Goal: Transaction & Acquisition: Obtain resource

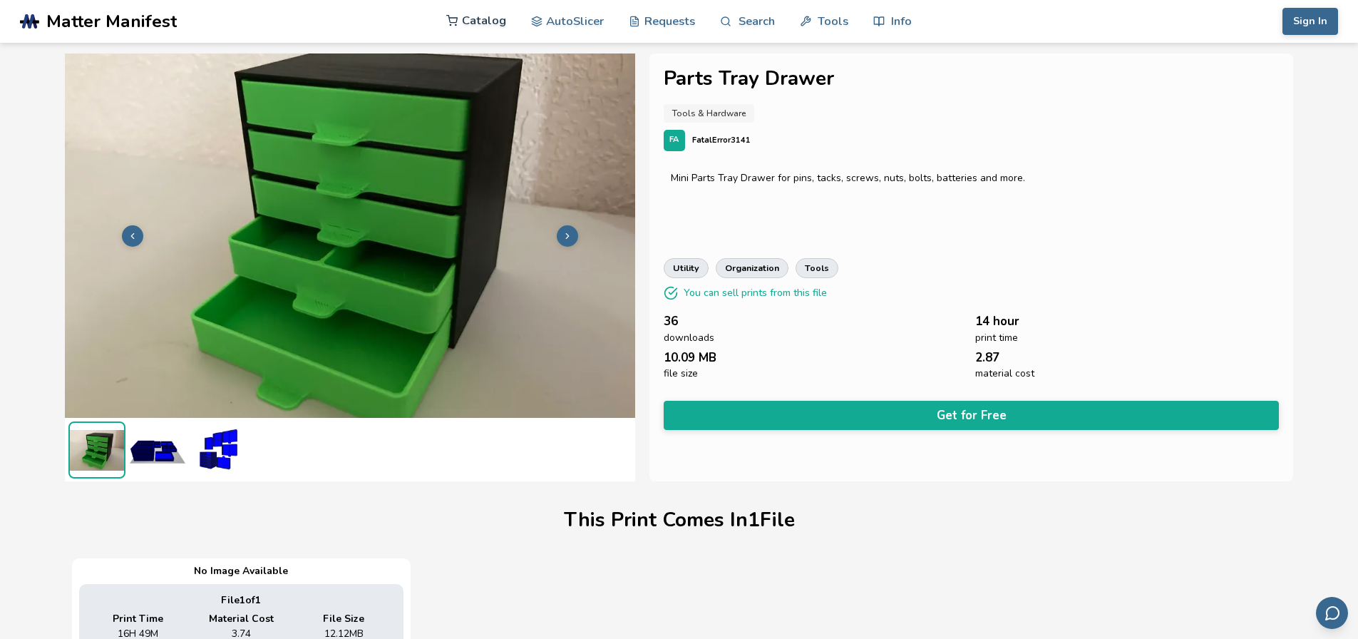
click at [483, 20] on link "Catalog" at bounding box center [476, 20] width 60 height 43
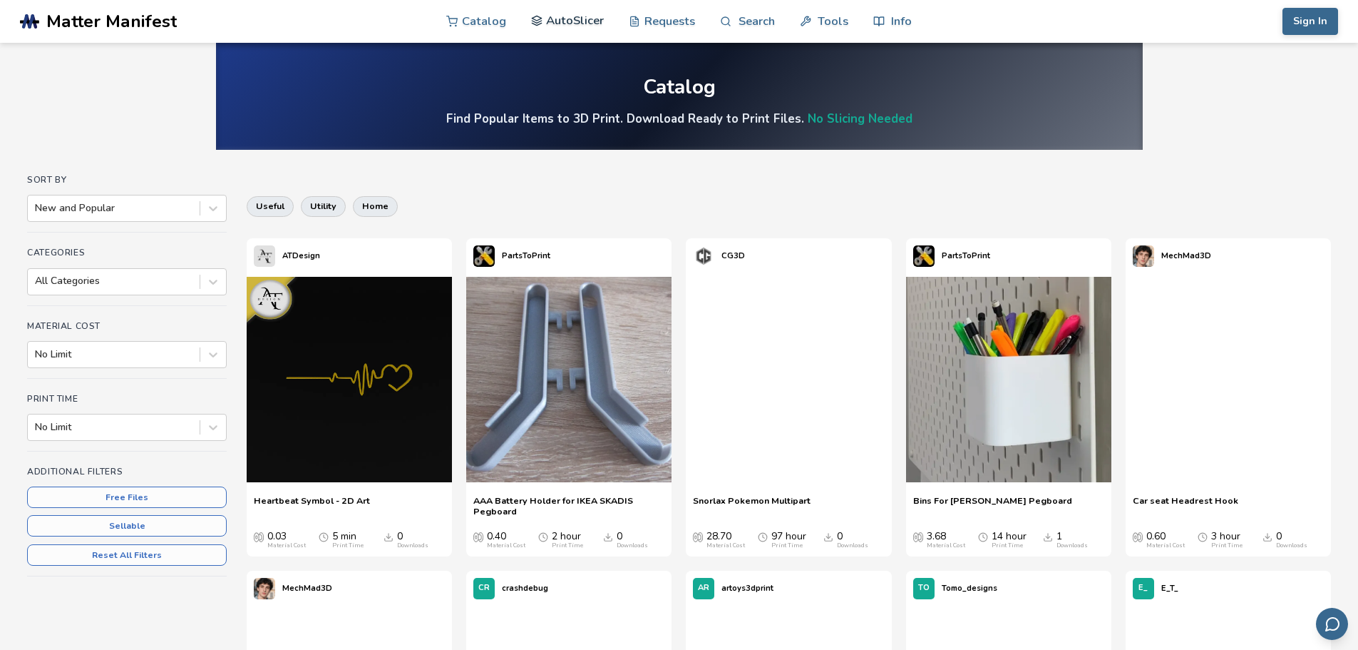
click at [580, 21] on link "AutoSlicer" at bounding box center [567, 20] width 73 height 43
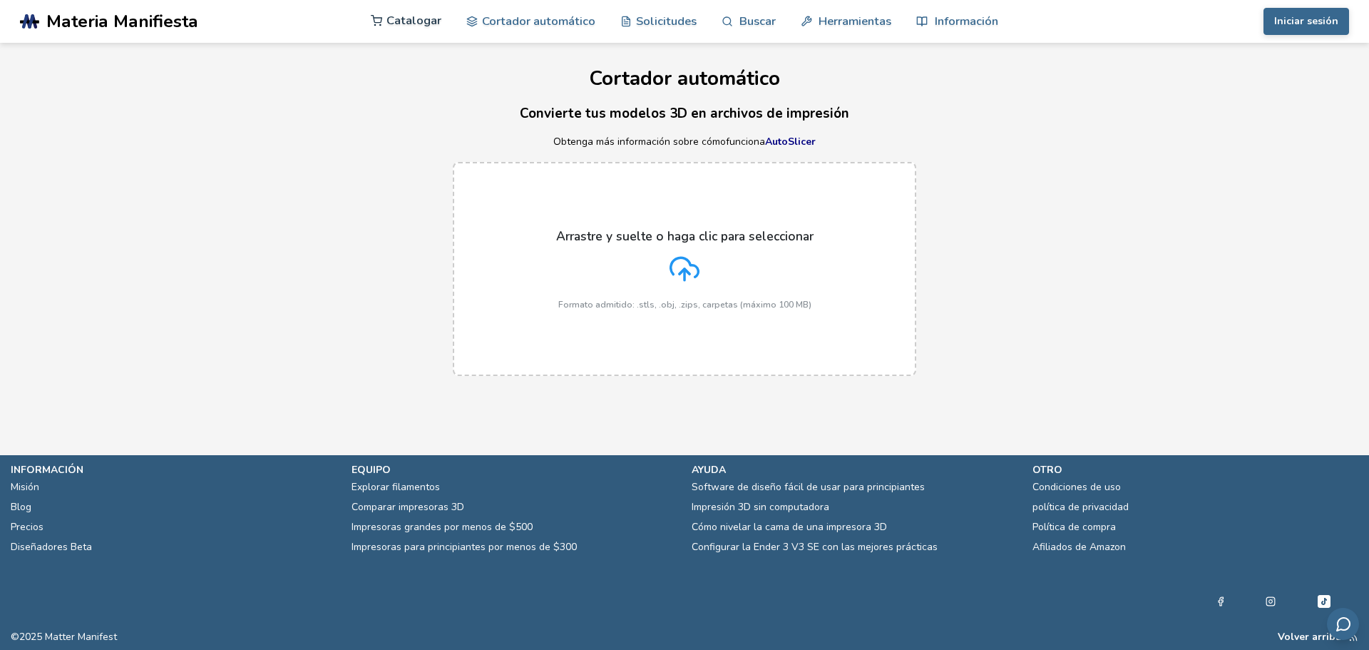
click at [409, 20] on font "Catalogar" at bounding box center [413, 20] width 55 height 16
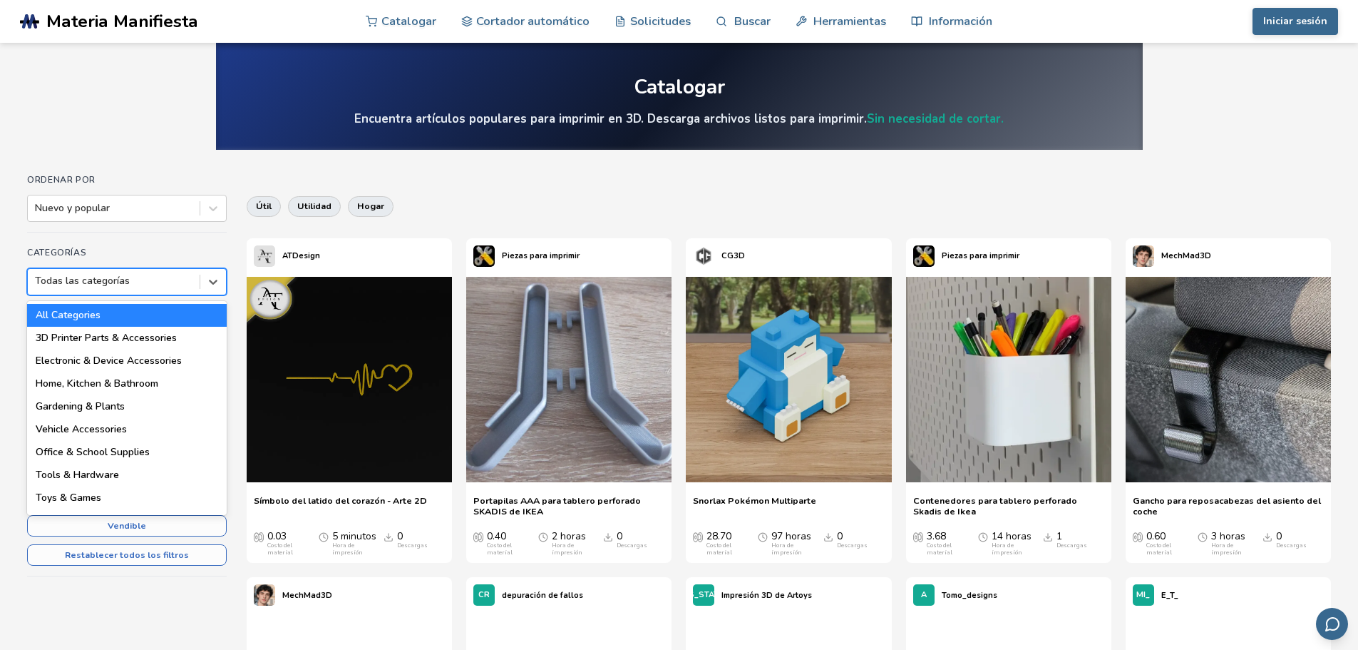
click at [194, 281] on div "Todas las categorías" at bounding box center [114, 281] width 172 height 20
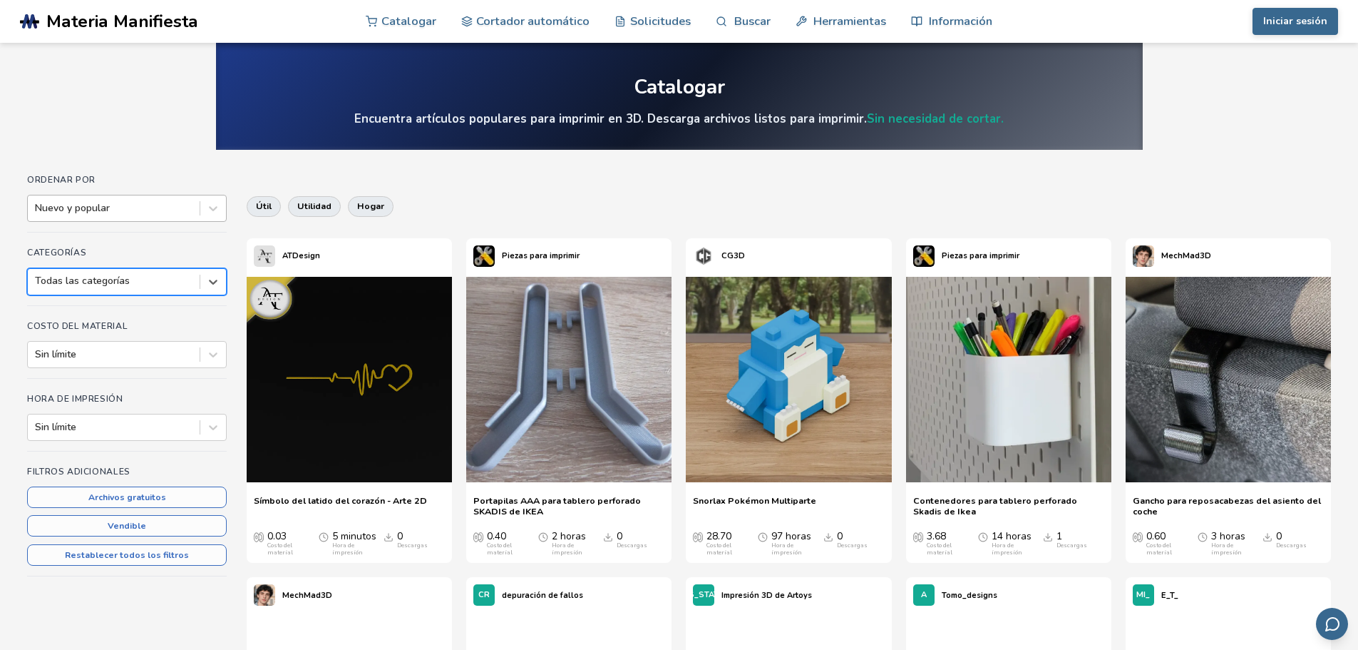
click at [180, 205] on div at bounding box center [114, 208] width 158 height 14
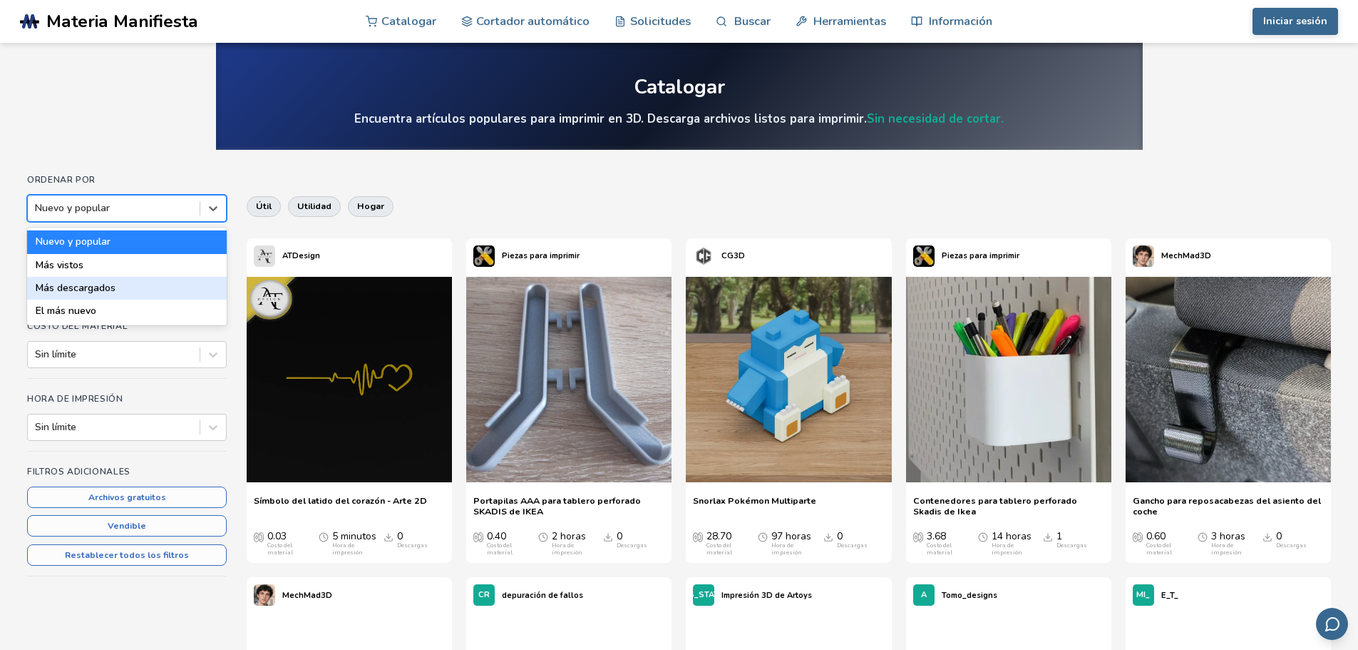
click at [172, 289] on div "Más descargados" at bounding box center [127, 288] width 200 height 23
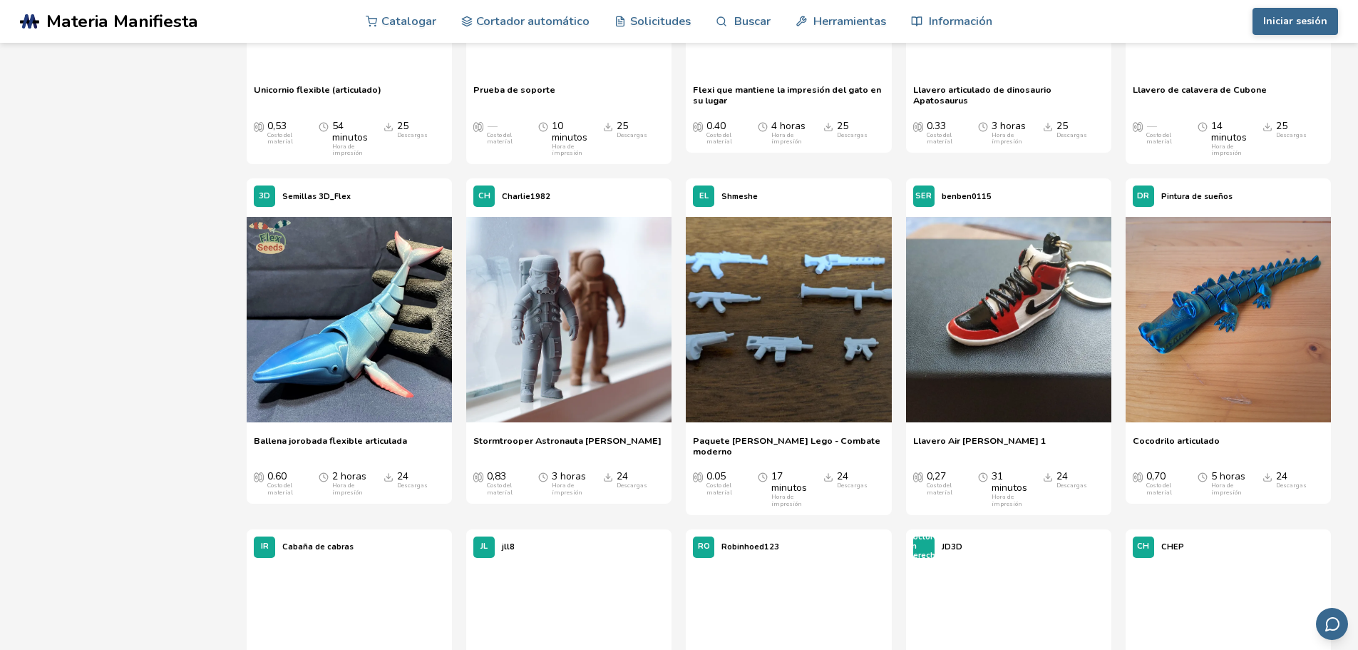
scroll to position [7059, 0]
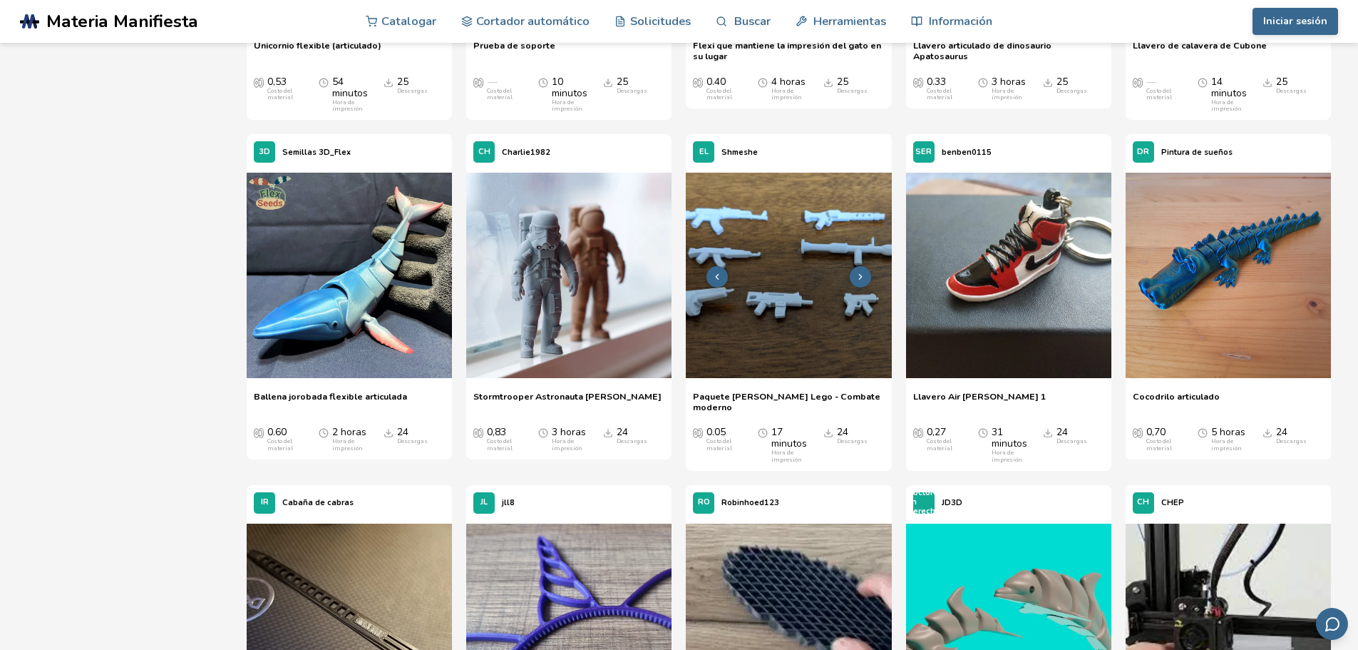
click at [793, 319] on img at bounding box center [788, 275] width 205 height 205
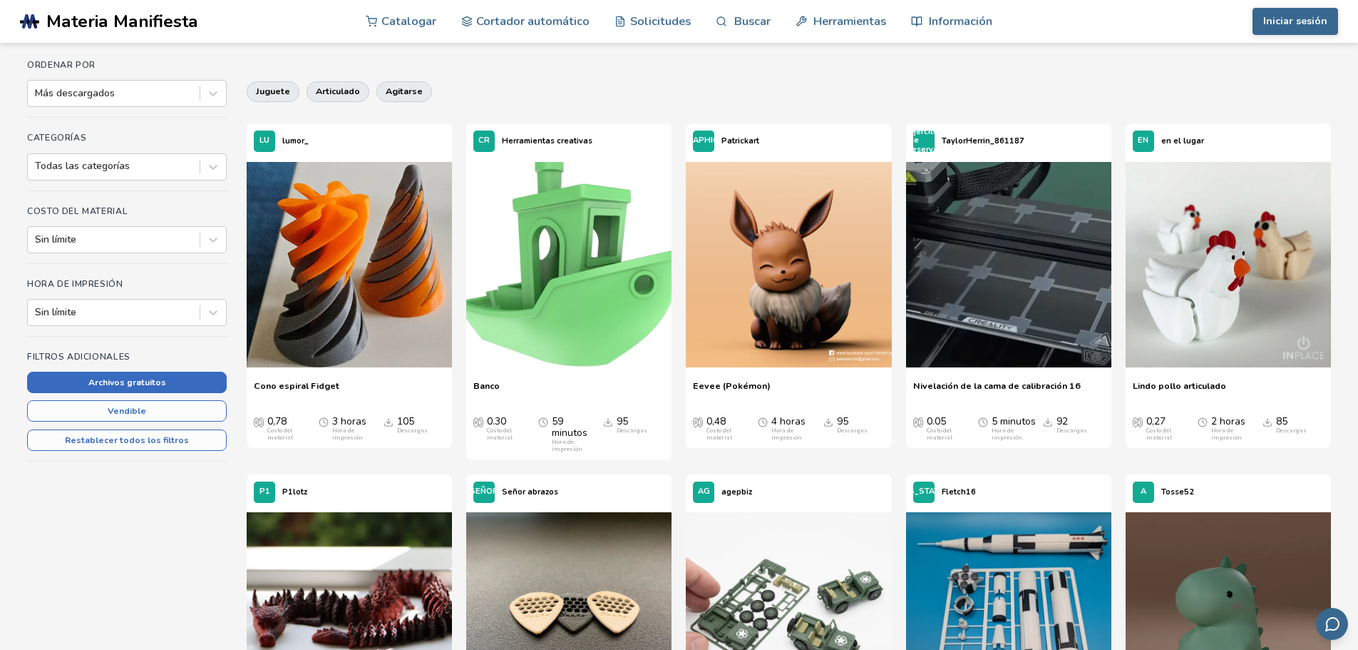
scroll to position [143, 0]
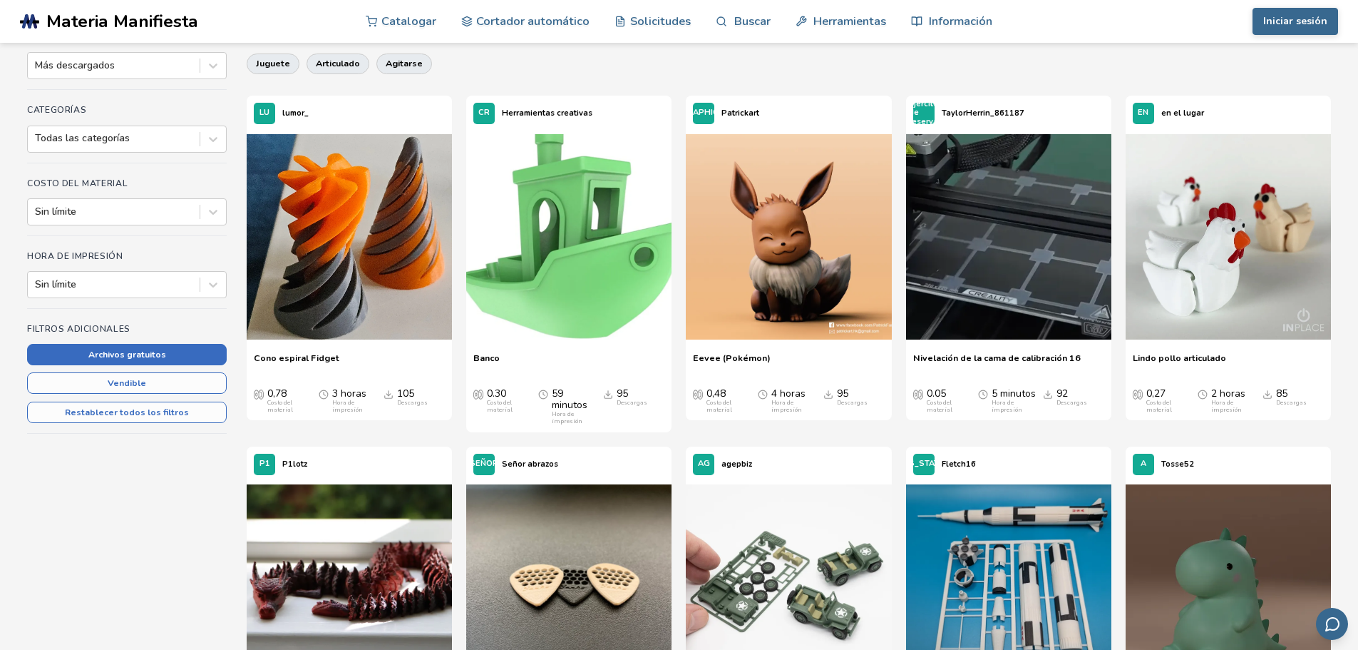
click at [160, 354] on font "Archivos gratuitos" at bounding box center [127, 354] width 78 height 11
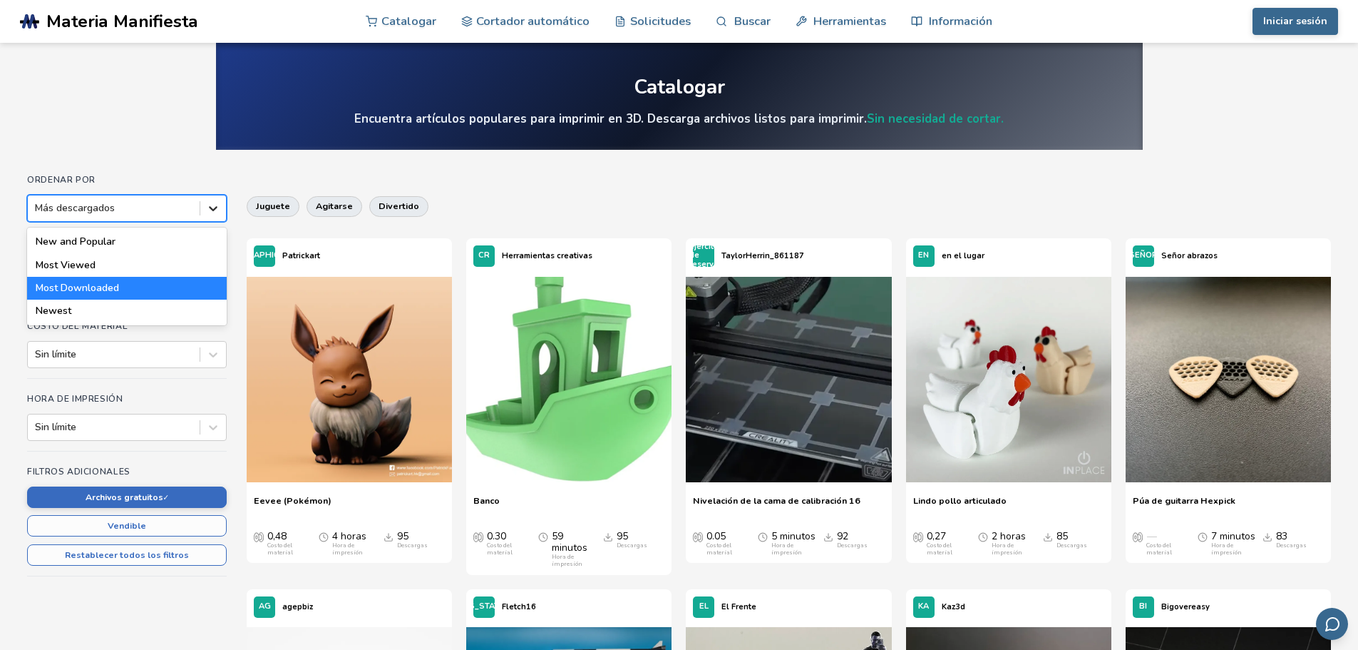
click at [212, 206] on icon at bounding box center [213, 208] width 14 height 14
click at [166, 237] on div "Nuevo y popular" at bounding box center [127, 241] width 200 height 23
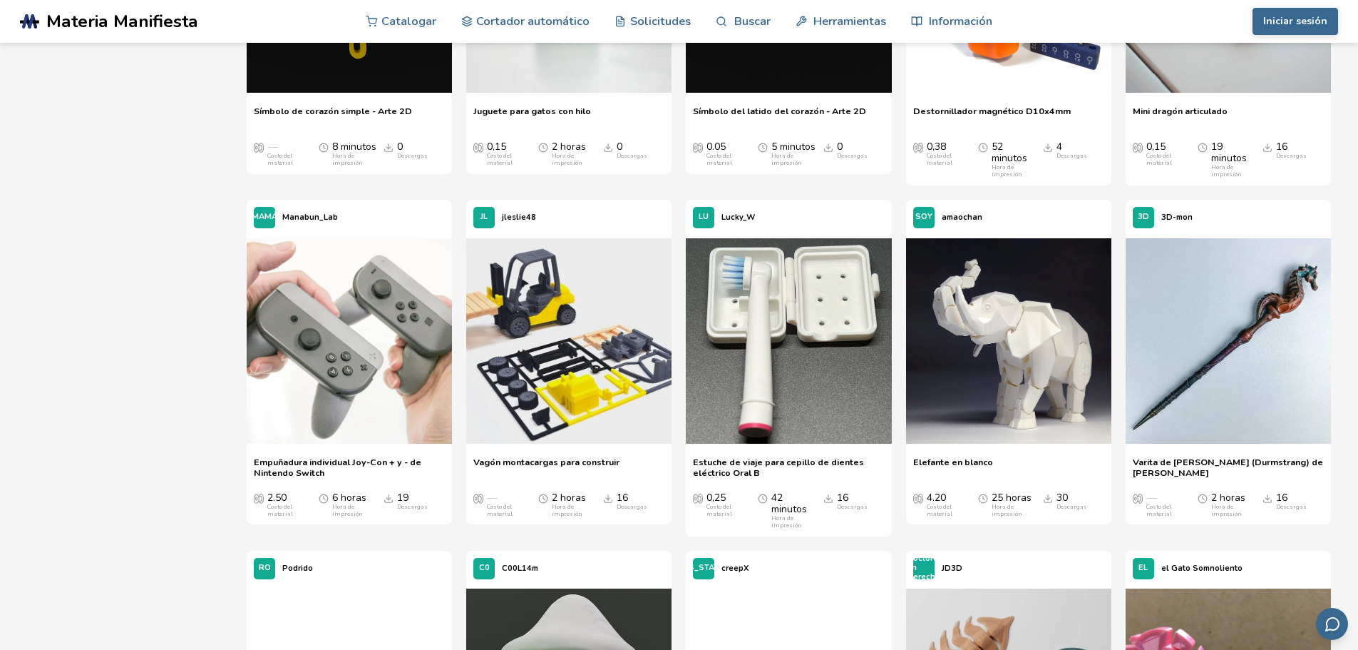
scroll to position [2496, 0]
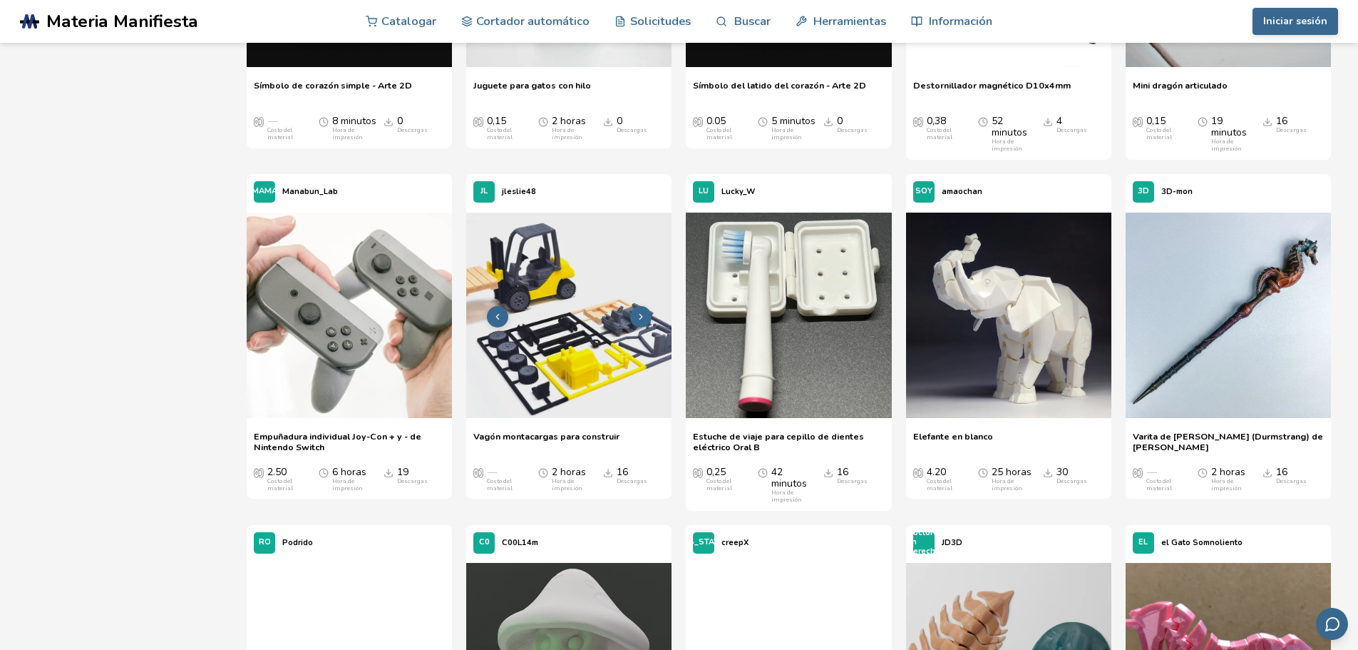
click at [592, 376] on img at bounding box center [568, 314] width 205 height 205
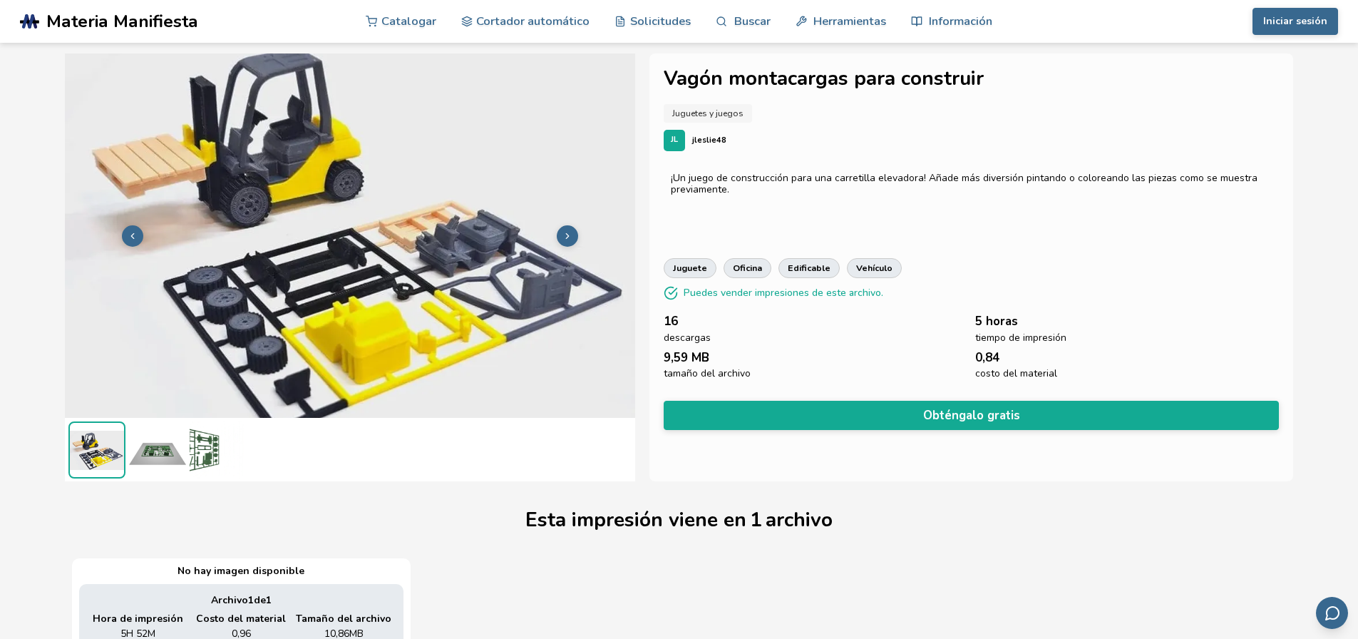
click at [161, 456] on img at bounding box center [157, 449] width 57 height 57
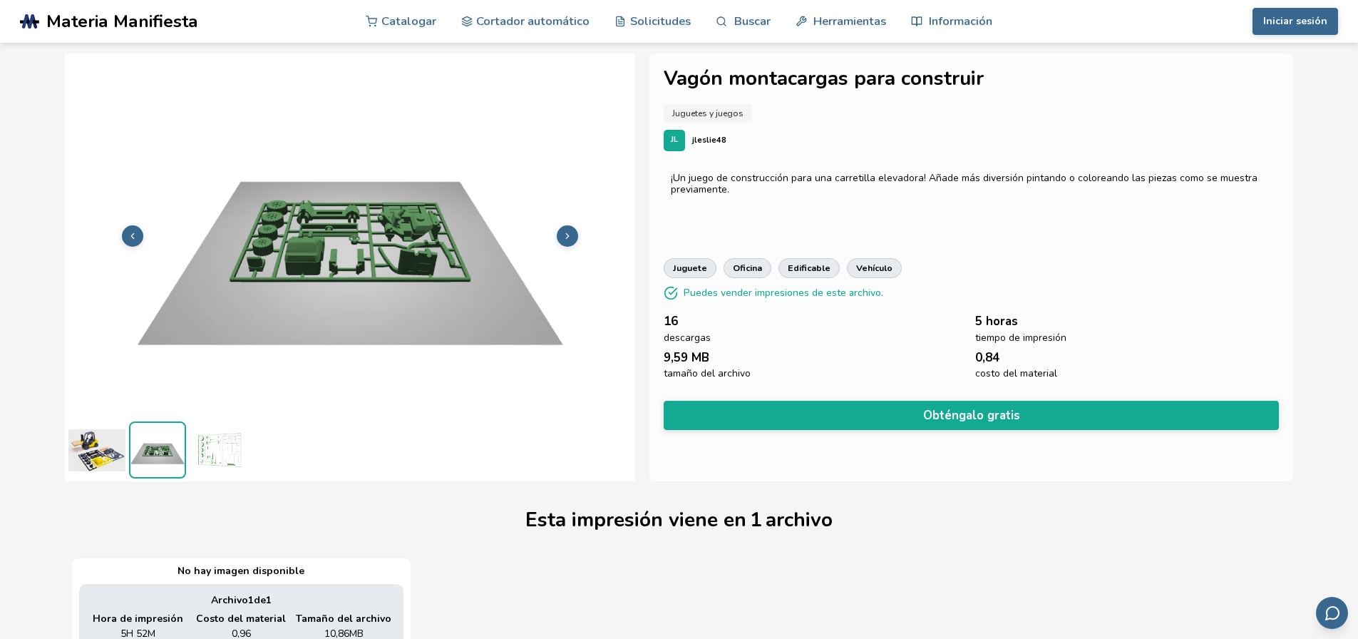
click at [213, 458] on img at bounding box center [218, 449] width 57 height 57
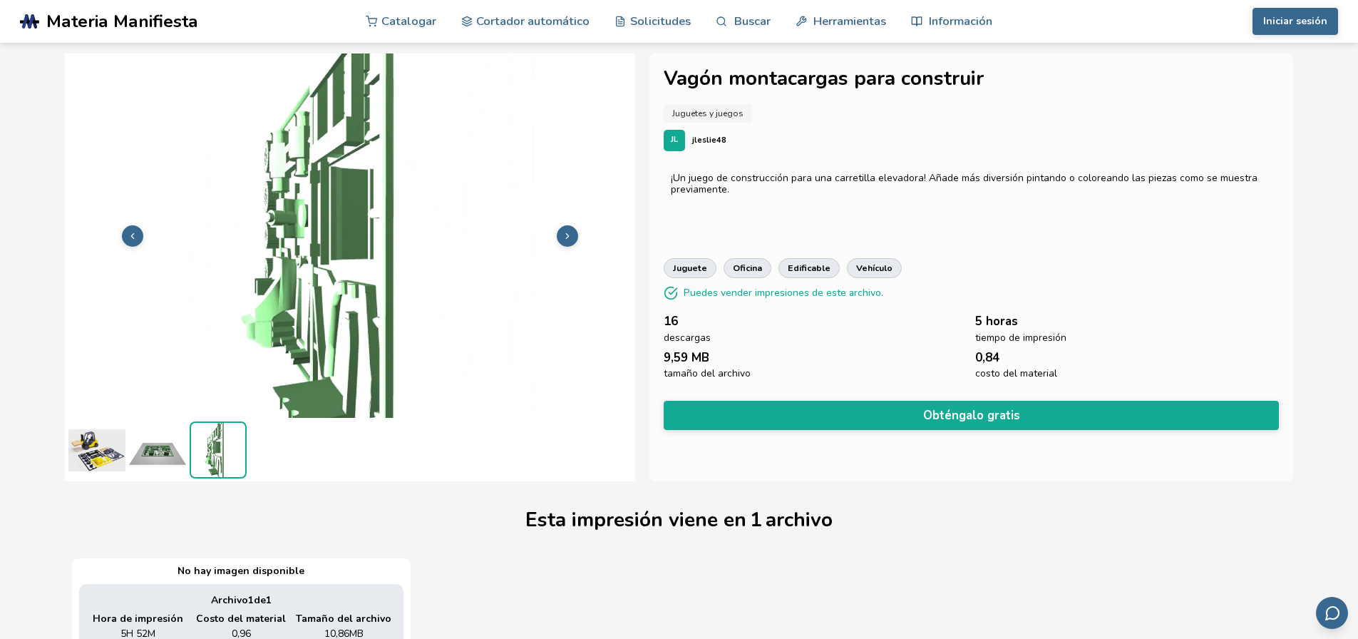
click at [101, 452] on img at bounding box center [96, 449] width 57 height 57
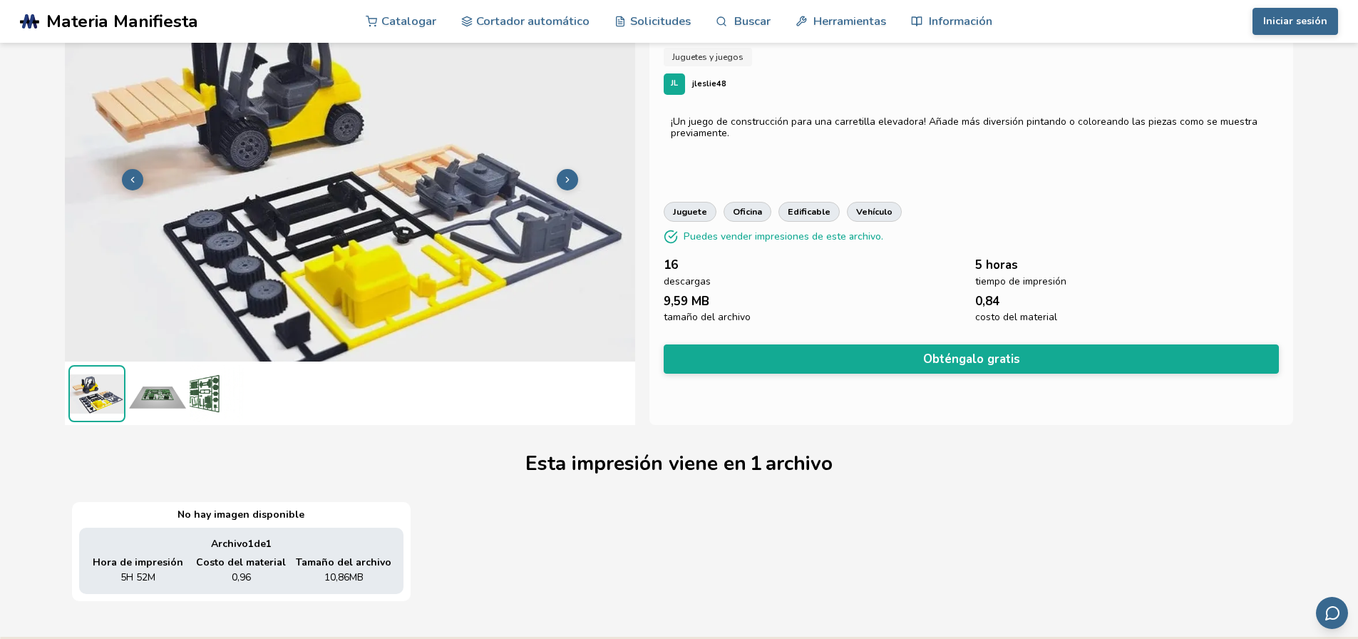
scroll to position [143, 0]
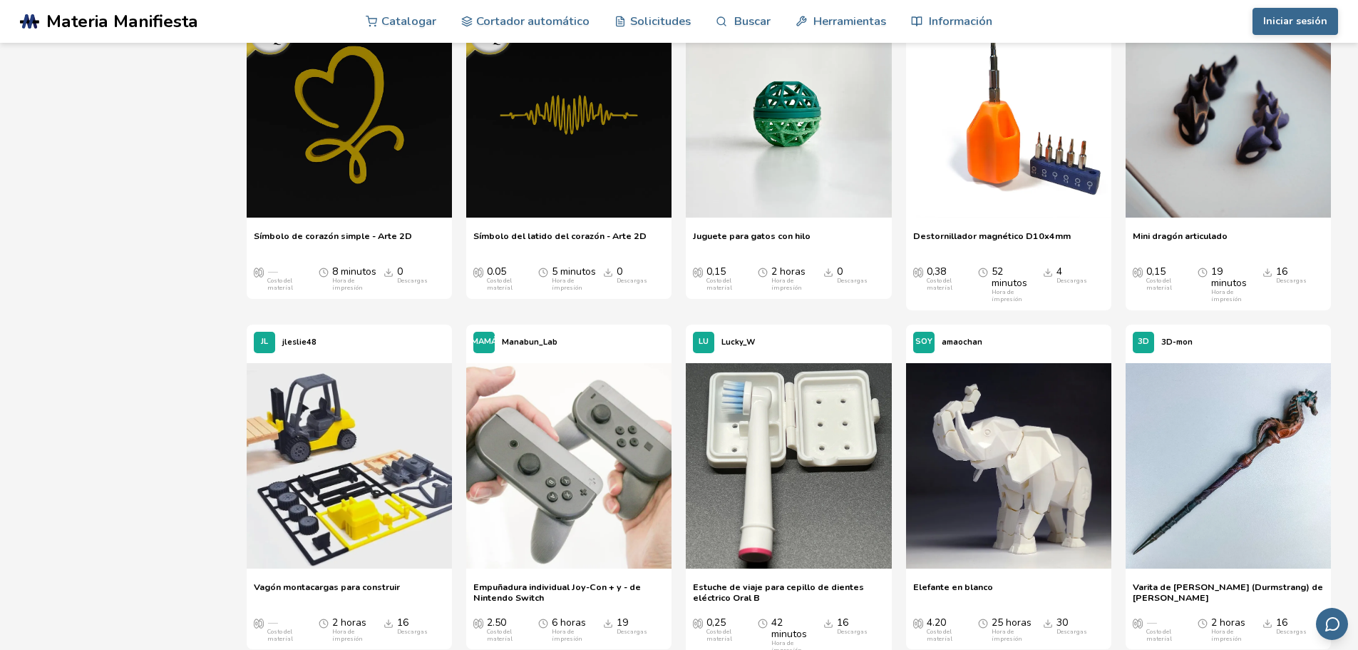
scroll to position [2491, 0]
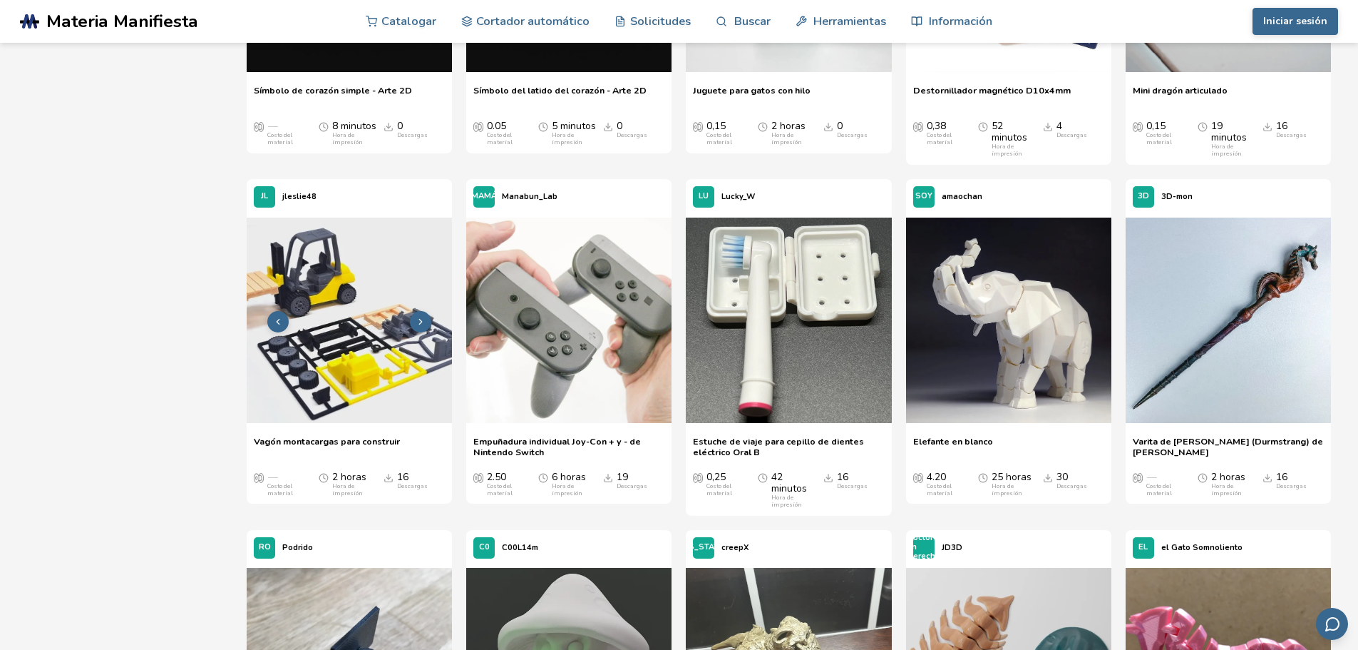
click at [354, 327] on img at bounding box center [349, 319] width 205 height 205
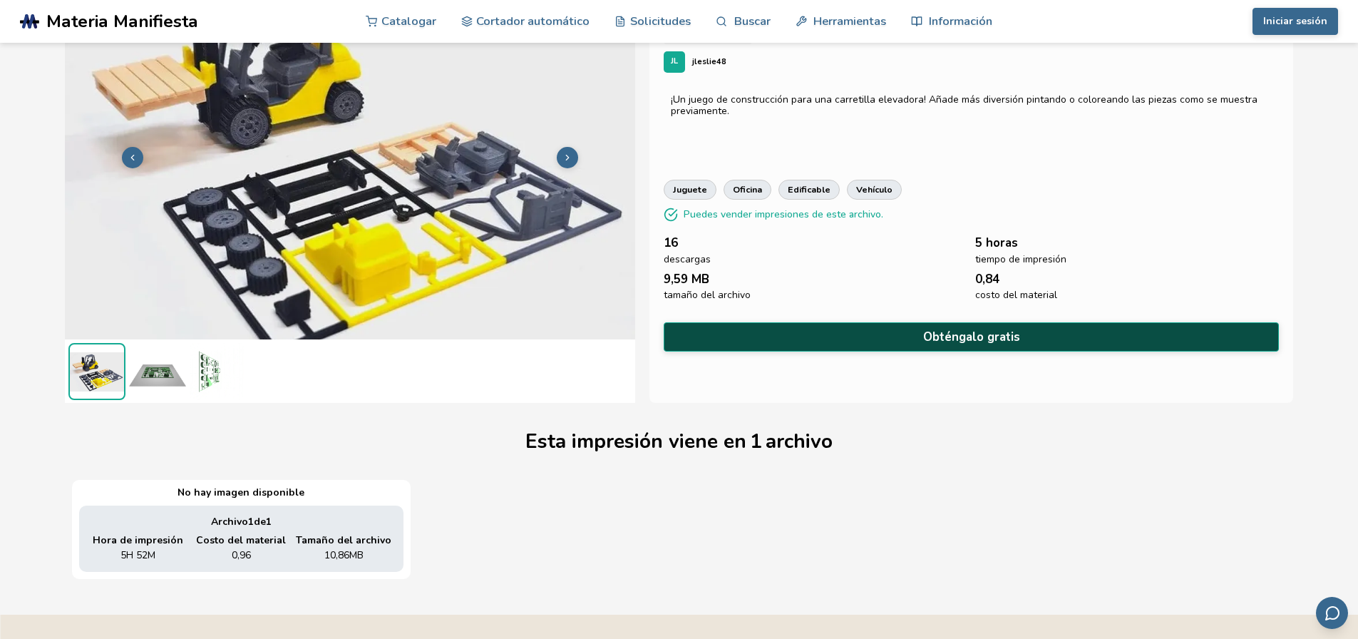
scroll to position [214, 0]
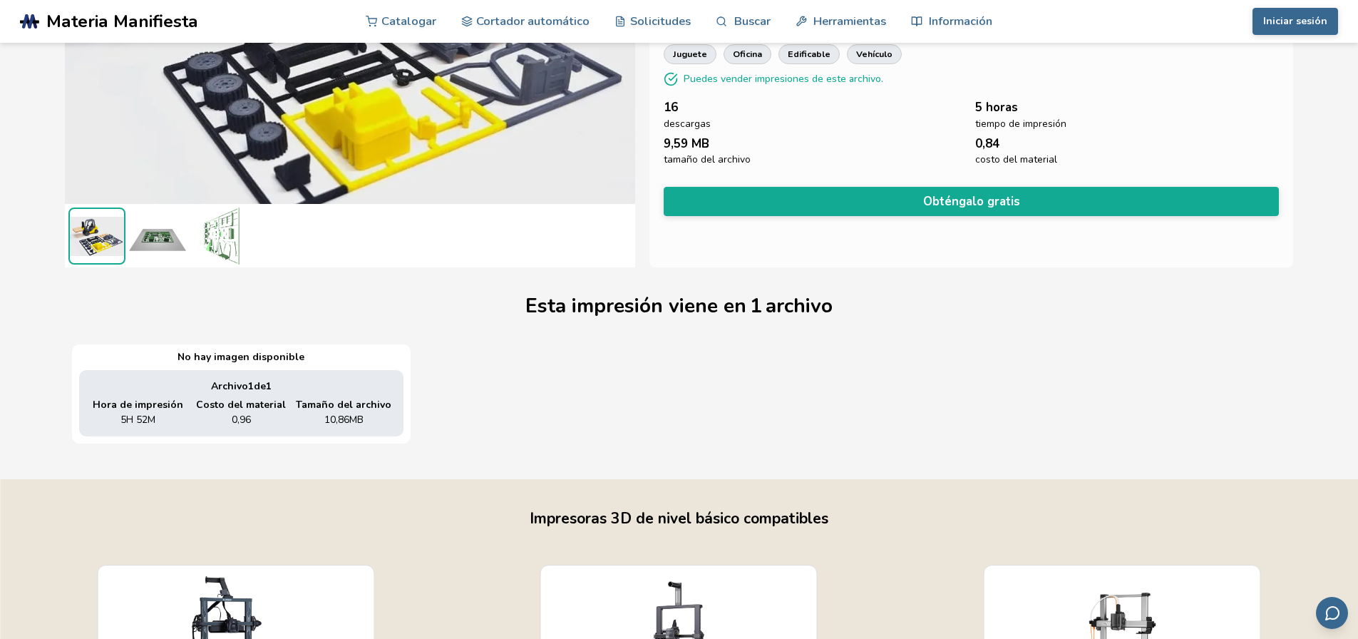
click at [761, 78] on font "Puedes vender impresiones de este archivo." at bounding box center [784, 79] width 200 height 14
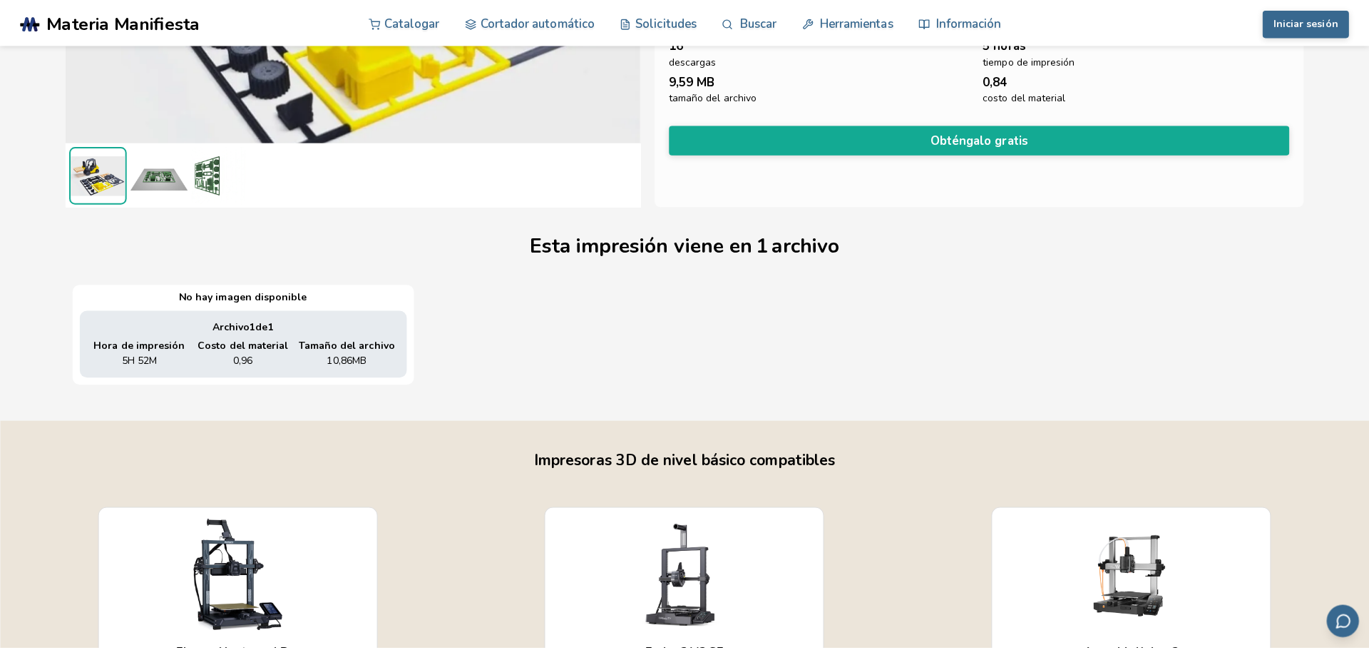
scroll to position [71, 0]
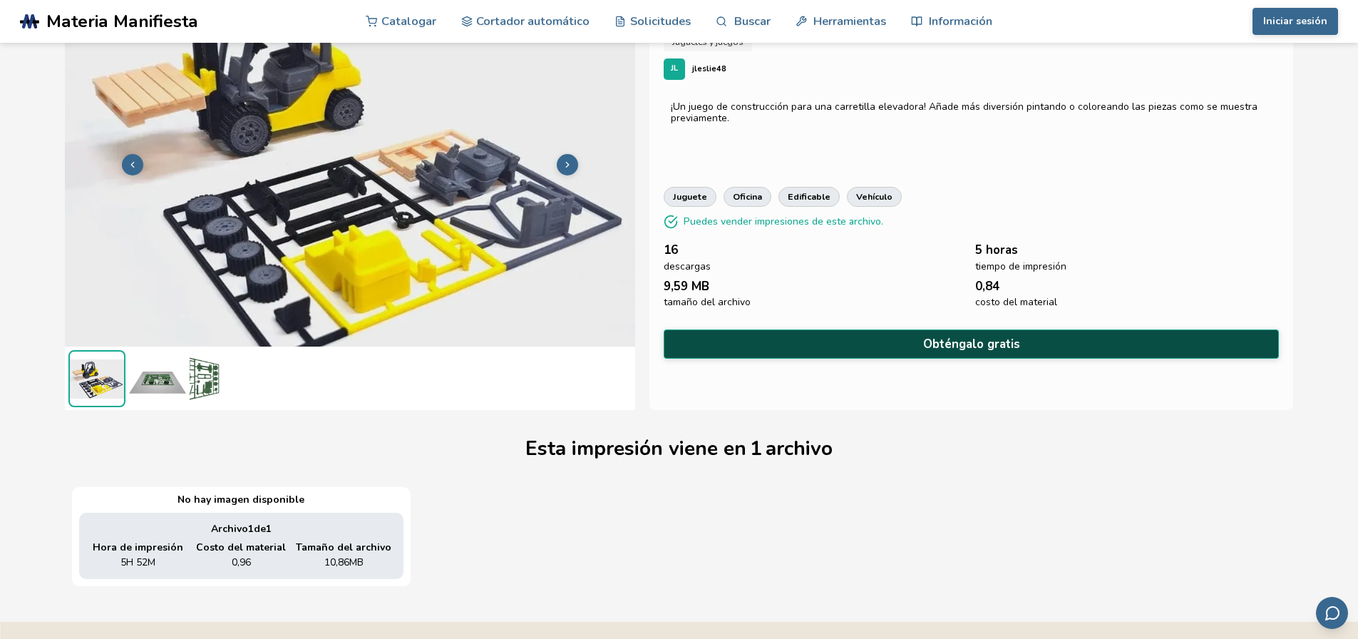
click at [955, 339] on font "Obténgalo gratis" at bounding box center [971, 344] width 97 height 16
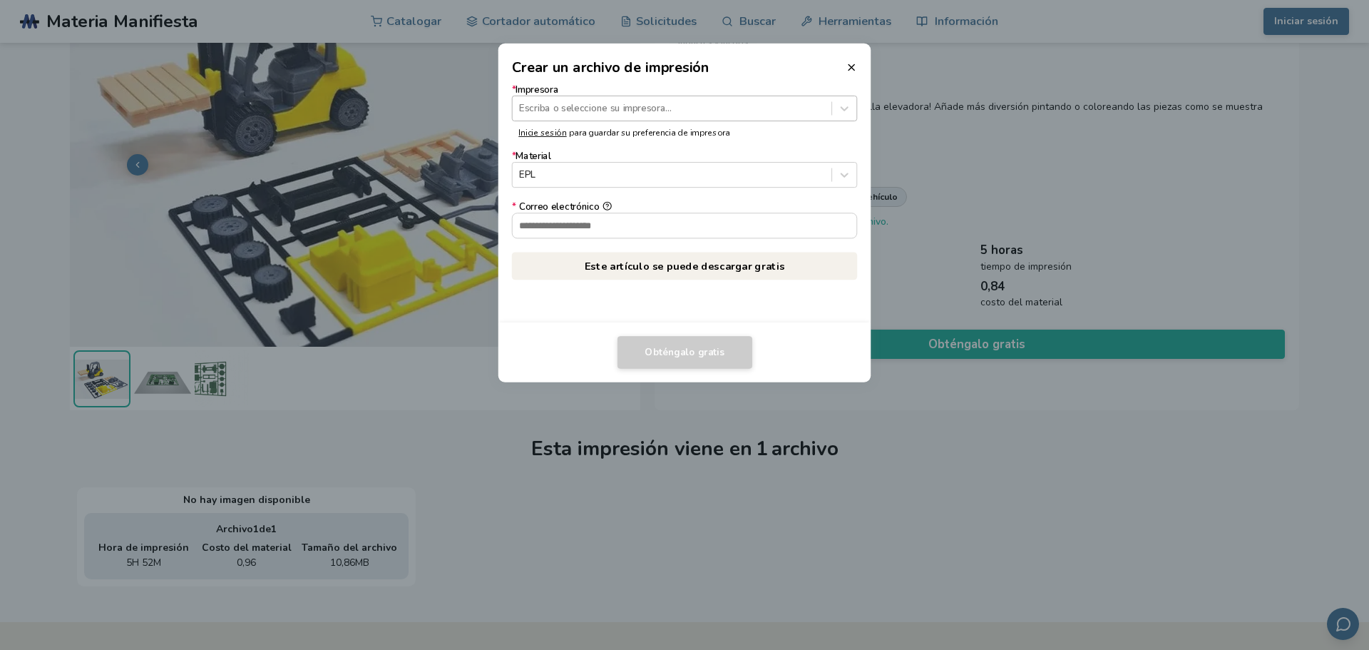
click at [820, 110] on div at bounding box center [671, 108] width 305 height 14
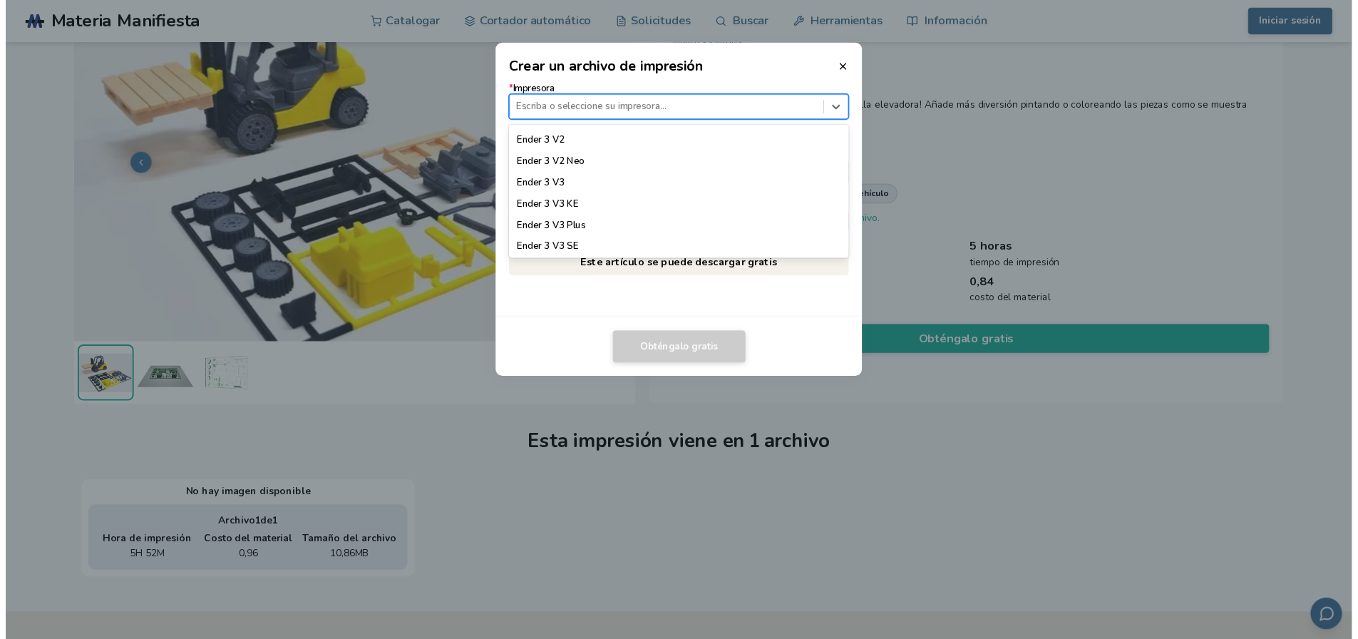
scroll to position [998, 0]
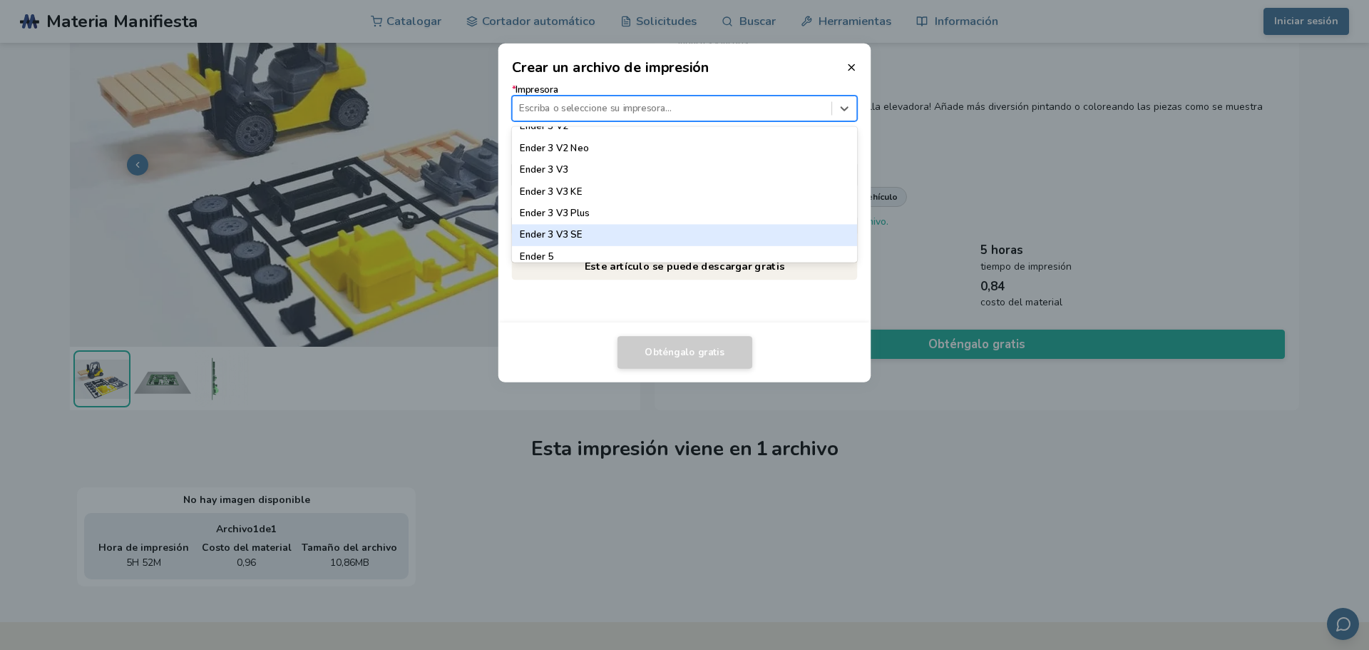
click at [742, 238] on div "Ender 3 V3 SE" at bounding box center [685, 235] width 346 height 21
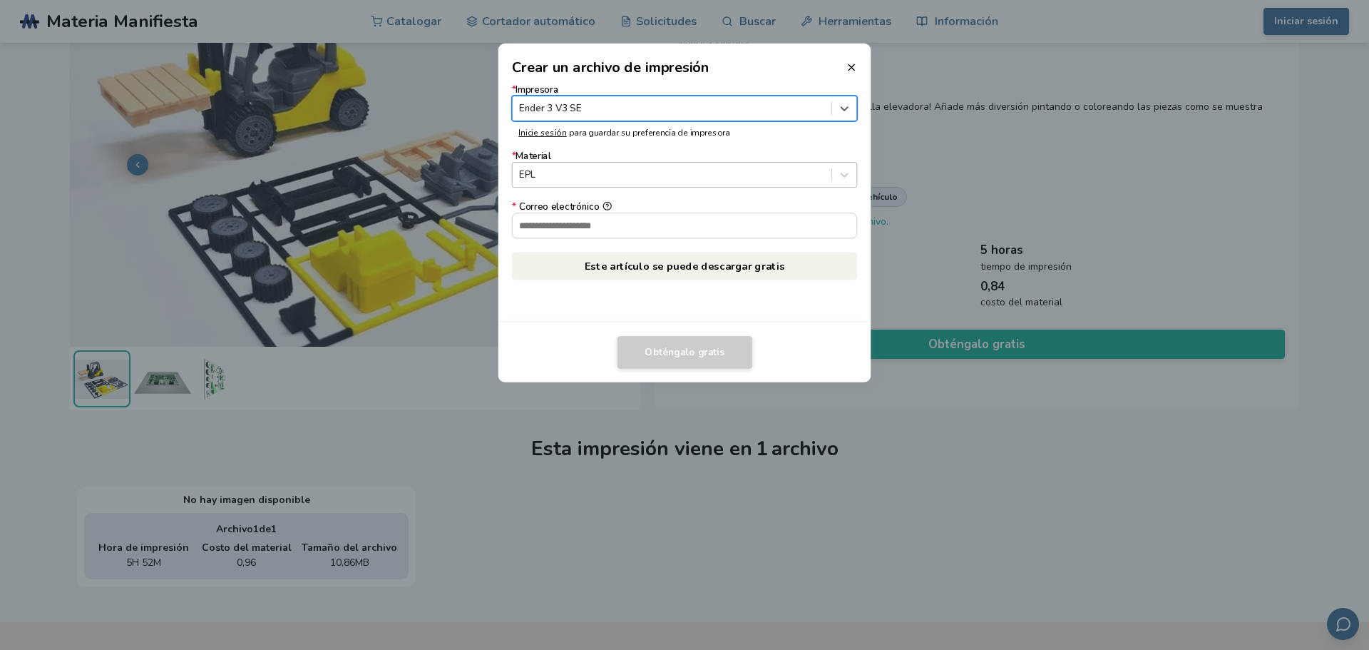
click at [766, 171] on div at bounding box center [671, 175] width 305 height 14
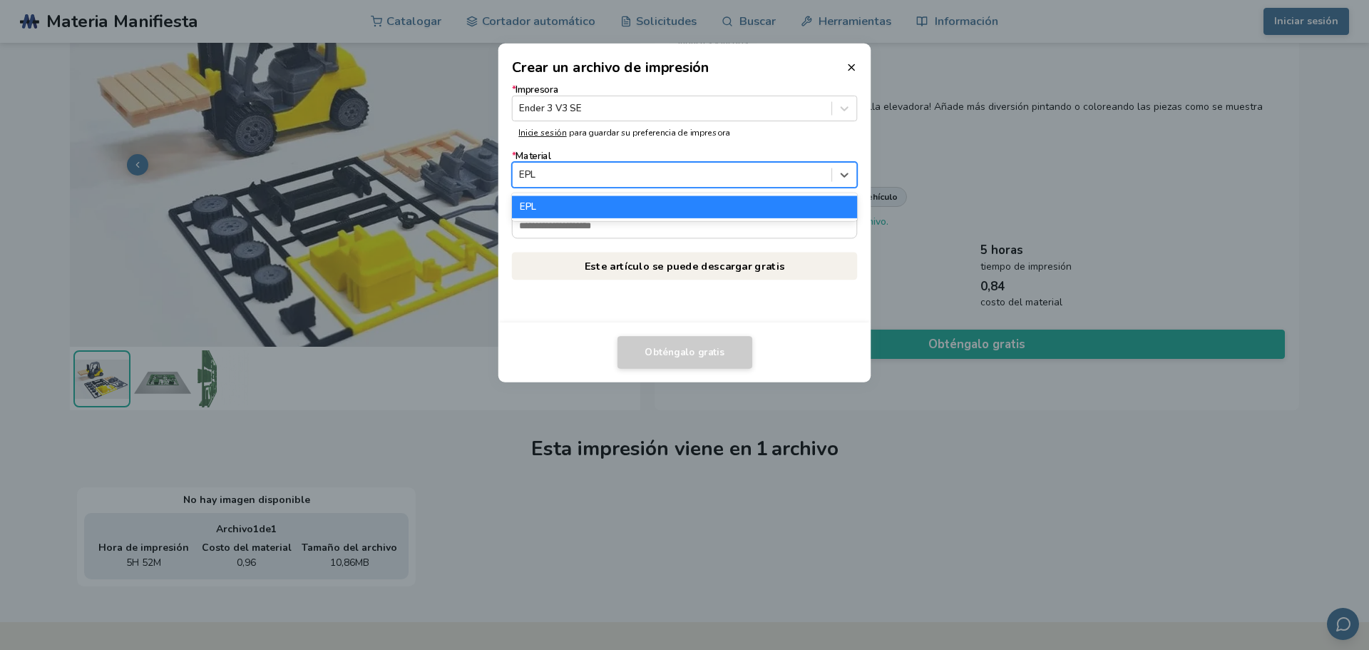
click at [766, 171] on div at bounding box center [671, 175] width 305 height 14
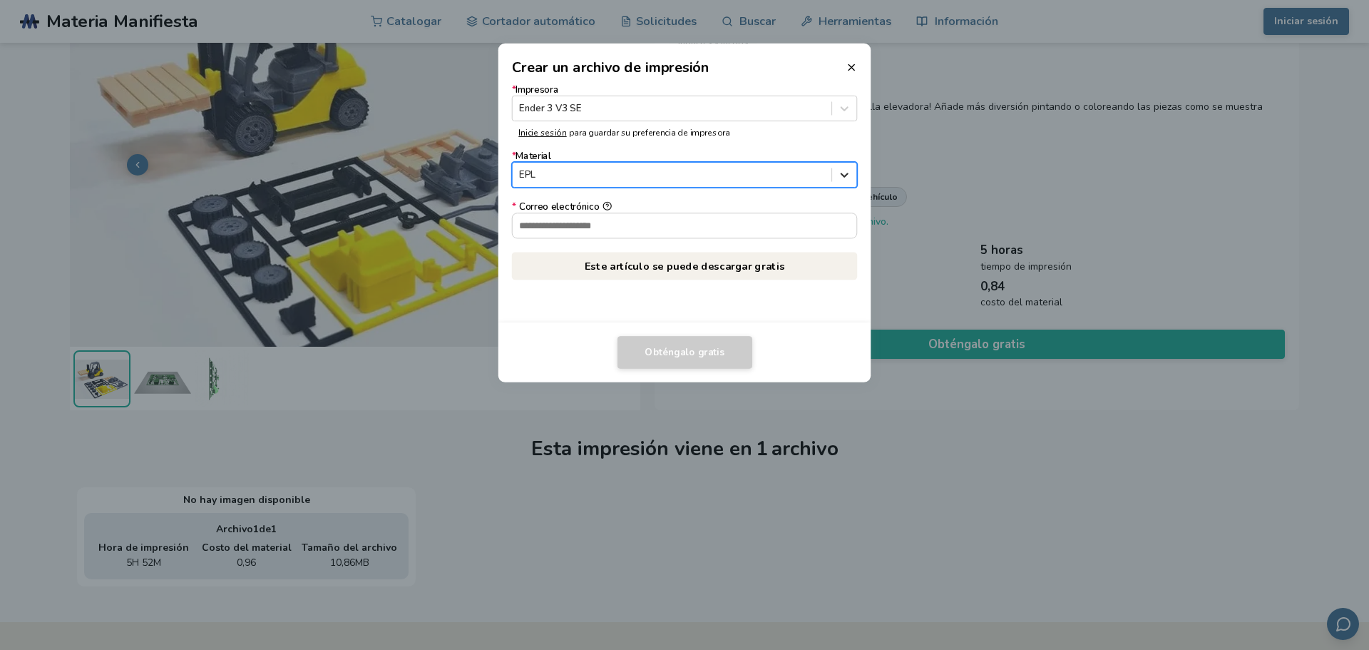
click at [844, 172] on icon at bounding box center [845, 175] width 14 height 14
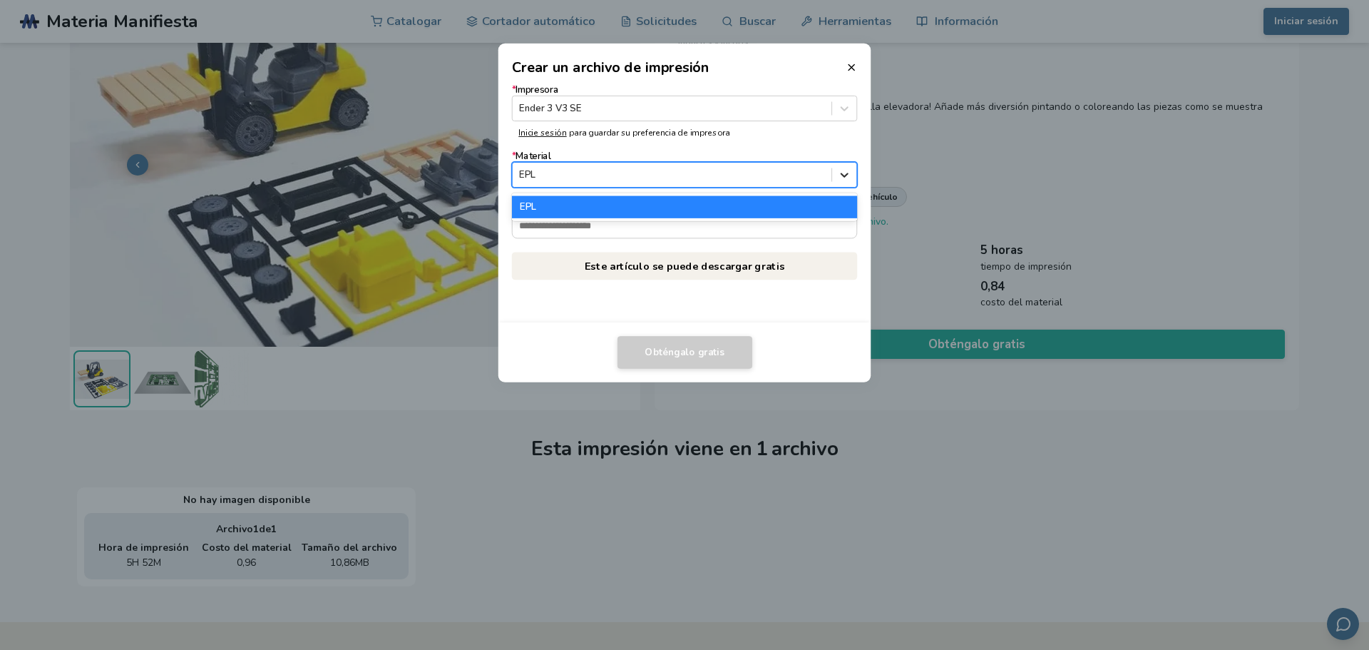
click at [844, 172] on icon at bounding box center [845, 175] width 14 height 14
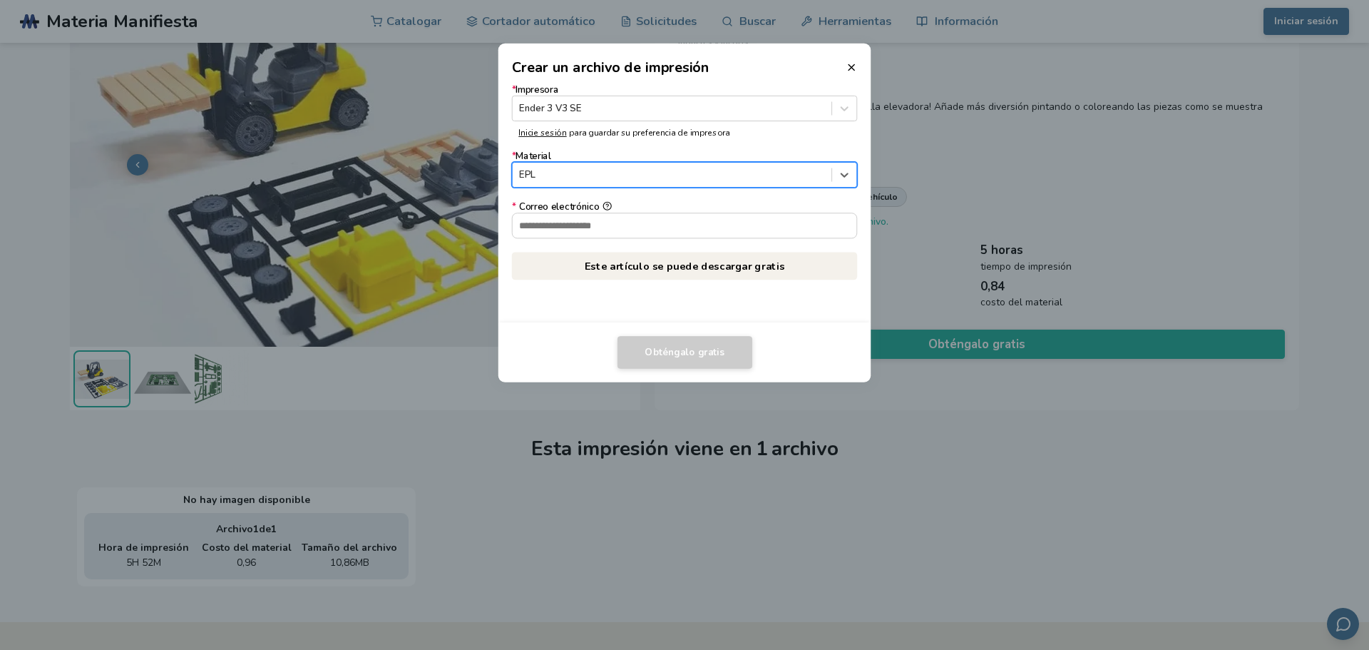
drag, startPoint x: 806, startPoint y: 179, endPoint x: 793, endPoint y: 175, distance: 13.3
click at [805, 179] on div at bounding box center [671, 175] width 305 height 14
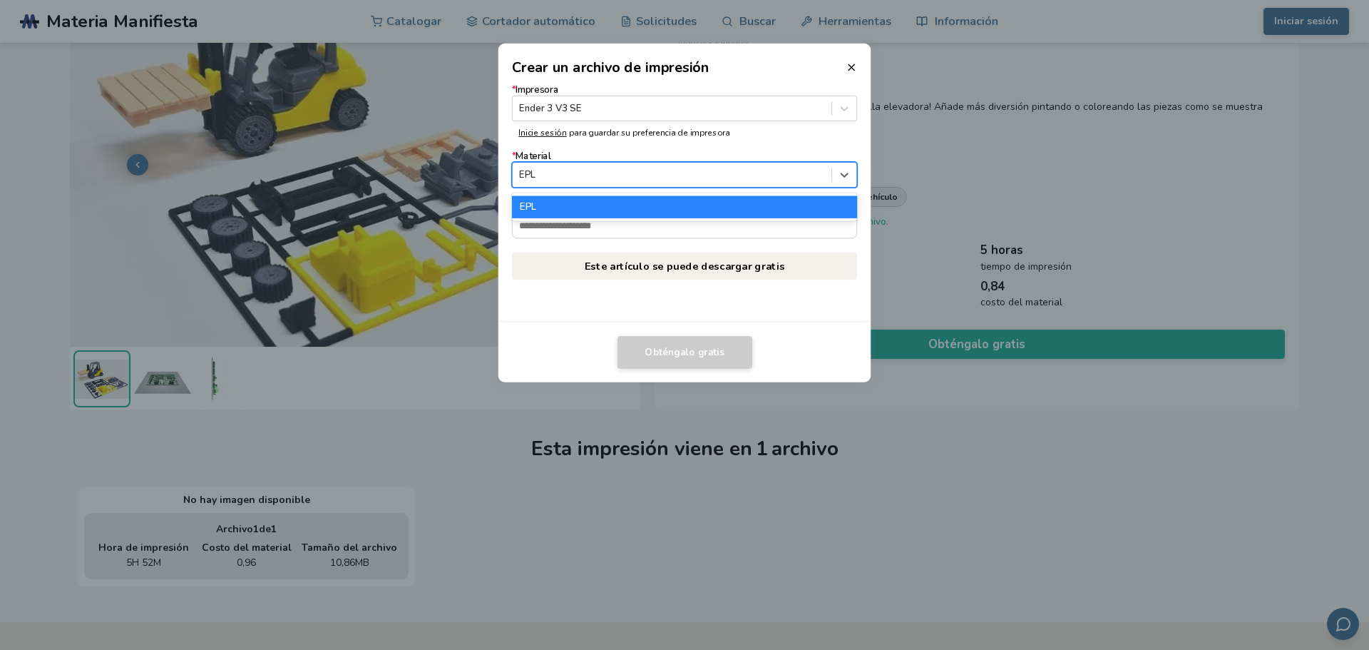
click at [782, 175] on div at bounding box center [671, 175] width 305 height 14
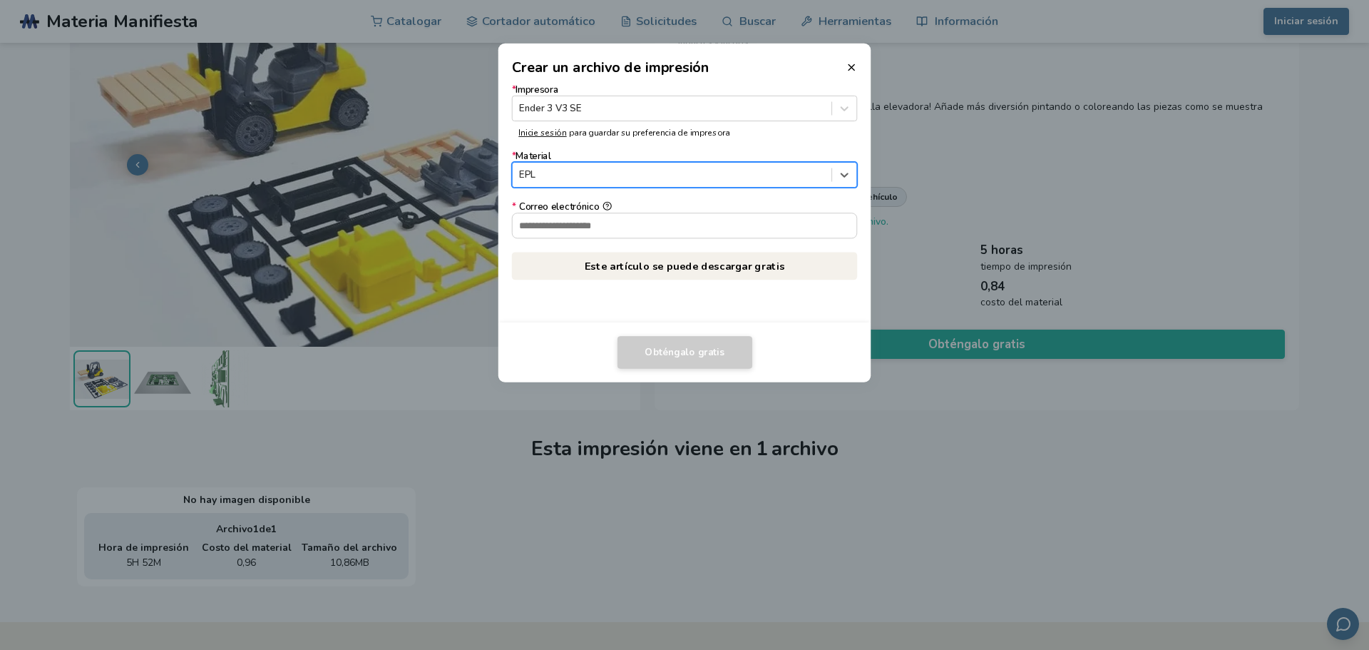
click at [651, 171] on div at bounding box center [671, 175] width 305 height 14
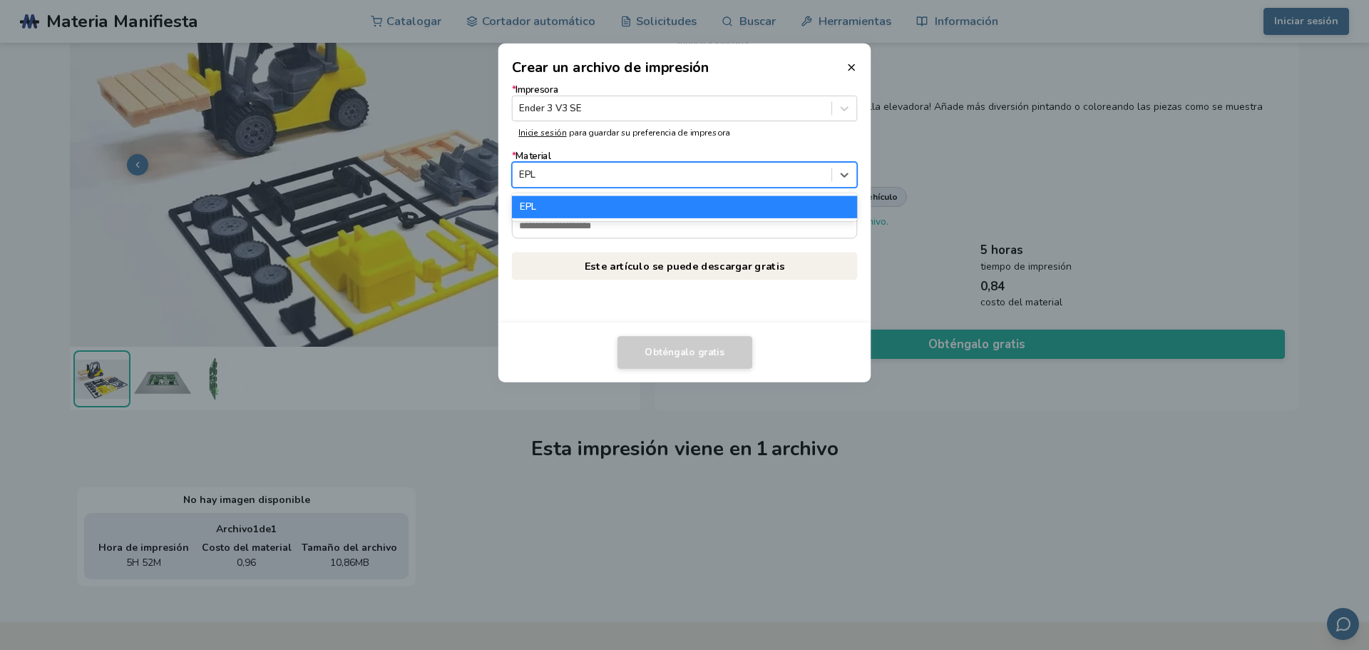
click at [651, 172] on div at bounding box center [671, 175] width 305 height 14
click at [558, 262] on p "Este artículo se puede descargar gratis" at bounding box center [685, 266] width 346 height 28
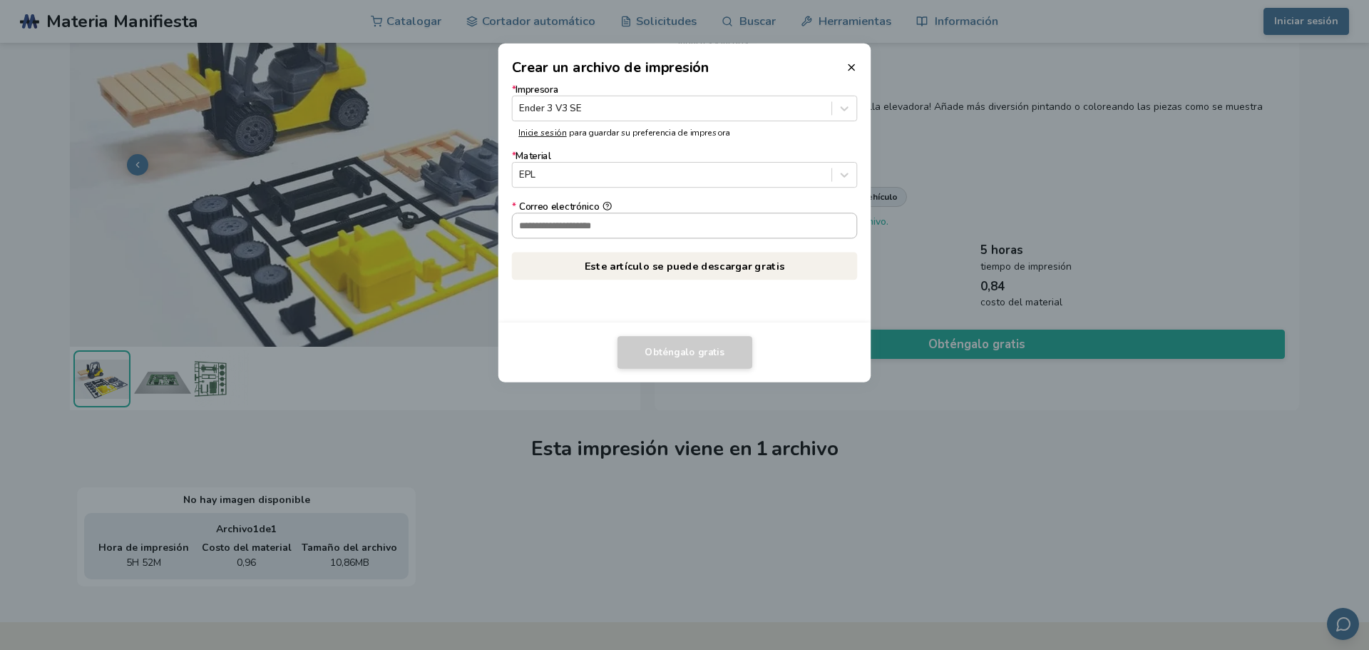
click at [561, 230] on input "* Correo electrónico" at bounding box center [685, 225] width 344 height 24
type input "**********"
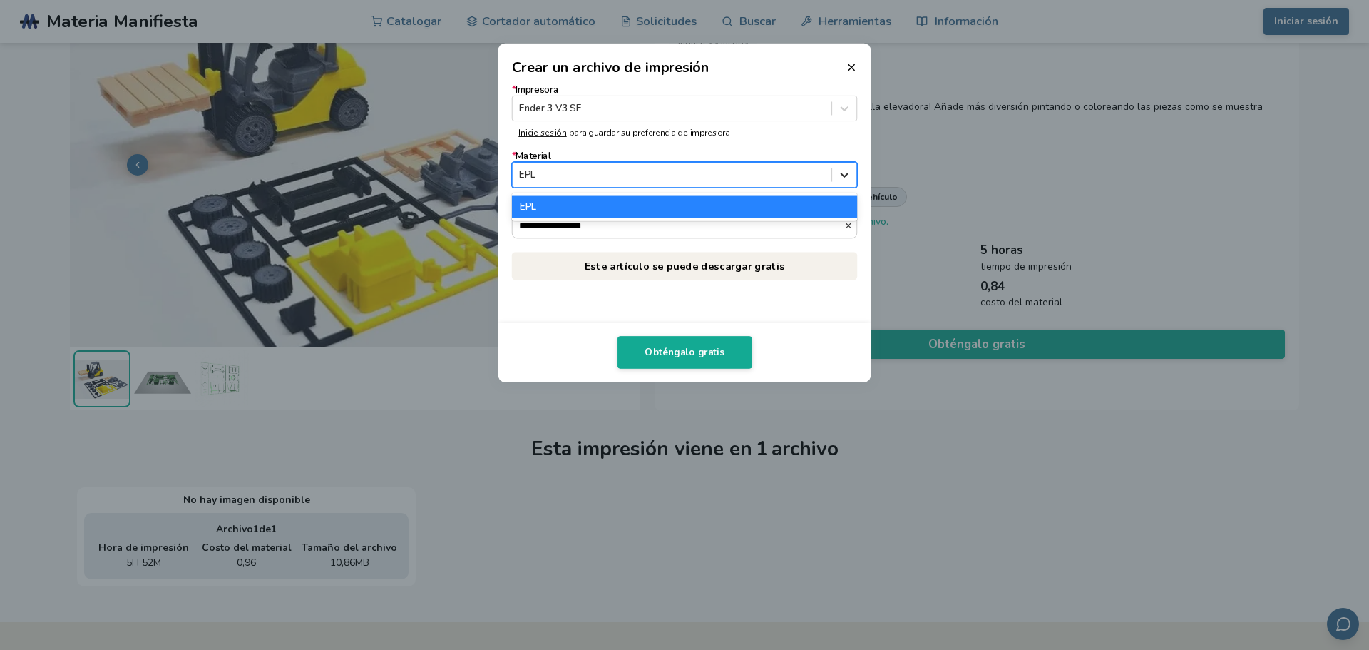
click at [841, 175] on icon at bounding box center [845, 175] width 14 height 14
click at [794, 172] on div at bounding box center [671, 175] width 305 height 14
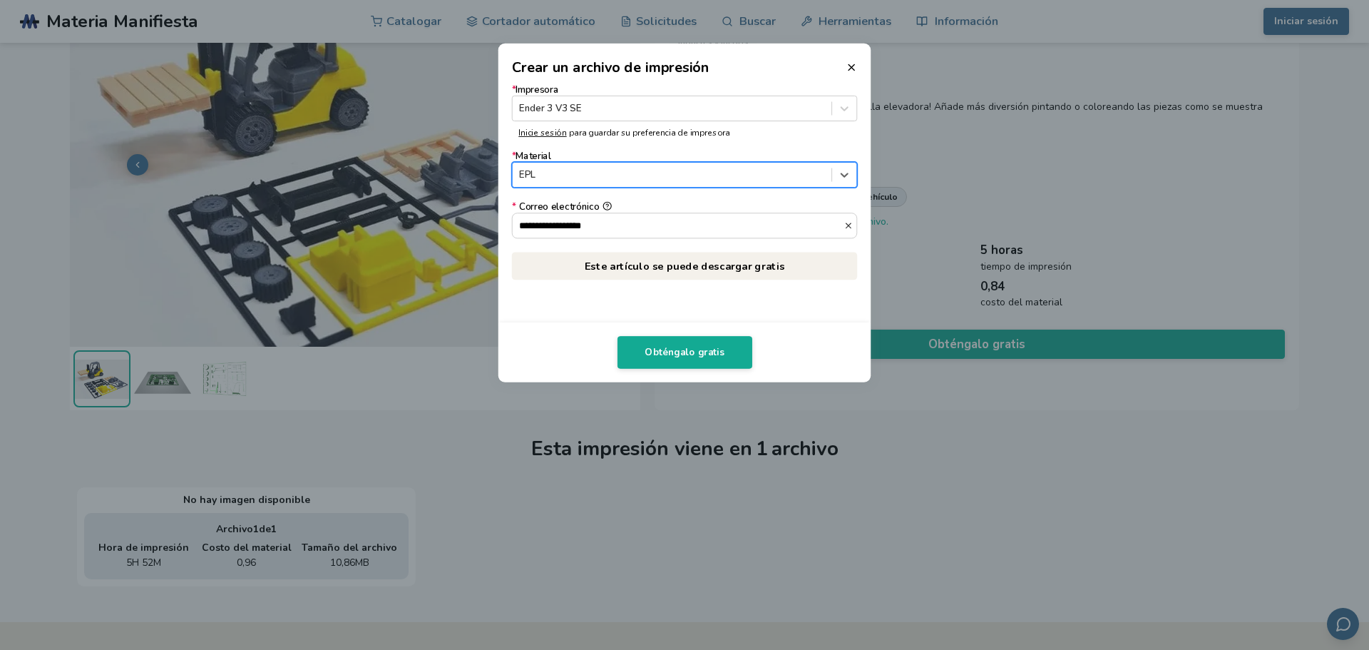
click at [780, 170] on div at bounding box center [671, 175] width 305 height 14
drag, startPoint x: 539, startPoint y: 173, endPoint x: 508, endPoint y: 174, distance: 31.4
click at [508, 174] on div "**********" at bounding box center [684, 200] width 373 height 245
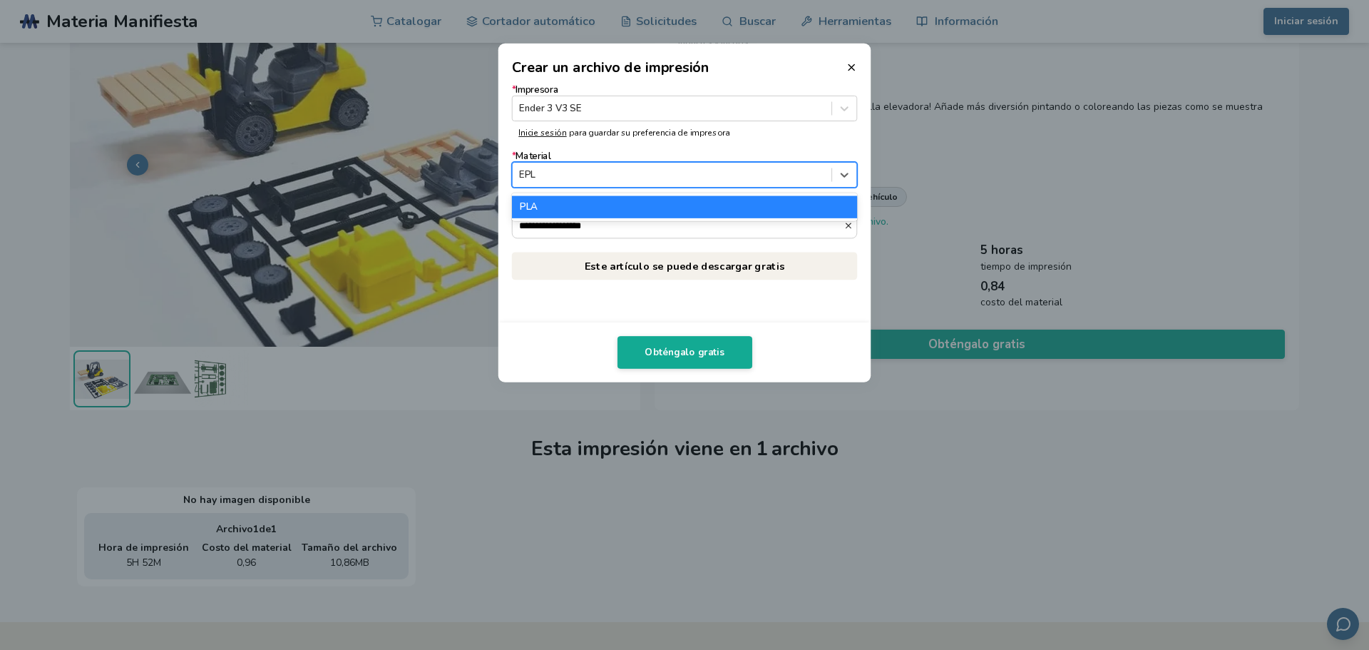
click at [525, 174] on div at bounding box center [671, 175] width 305 height 14
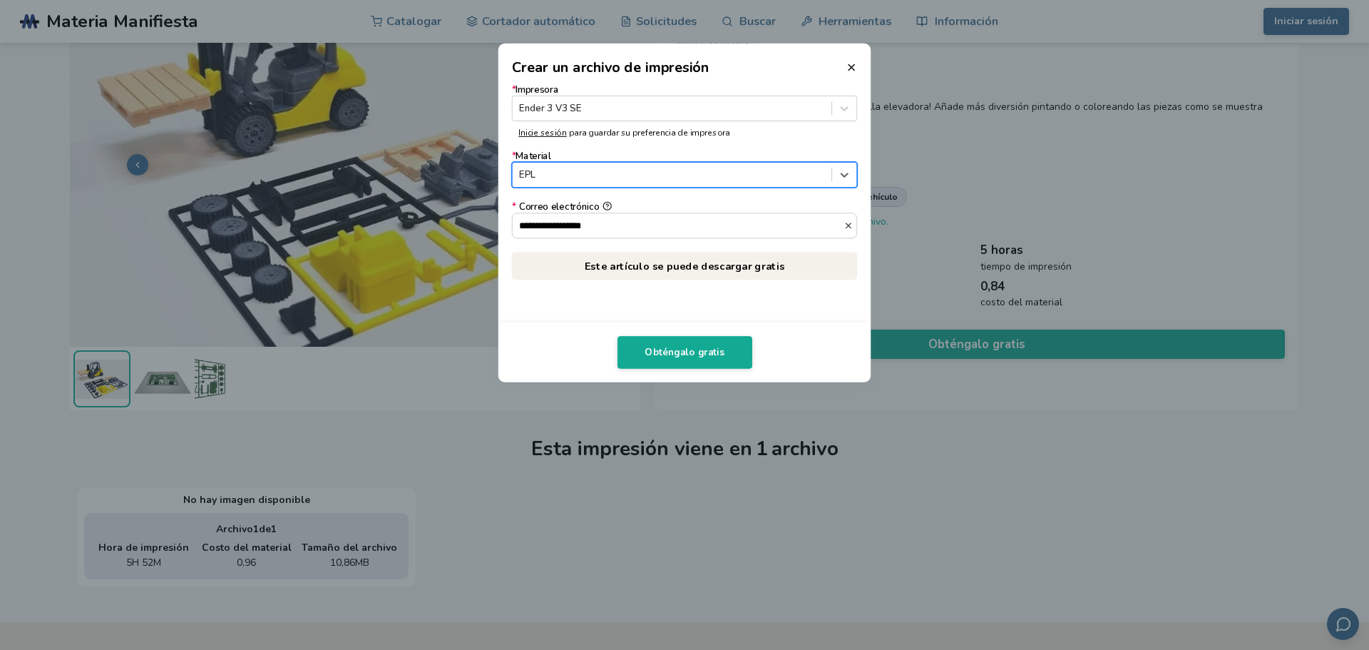
click at [525, 174] on div at bounding box center [671, 175] width 305 height 14
drag, startPoint x: 551, startPoint y: 168, endPoint x: 493, endPoint y: 178, distance: 59.4
click at [492, 178] on dialog "**********" at bounding box center [684, 324] width 1301 height 617
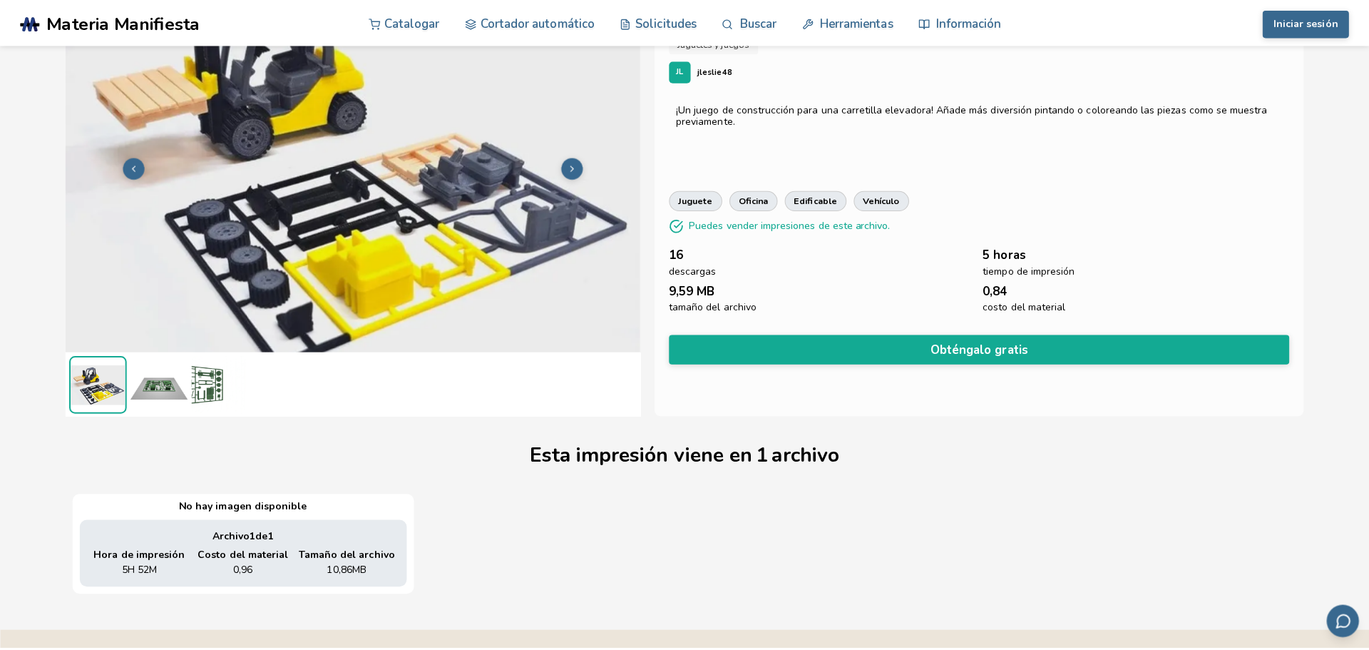
scroll to position [0, 0]
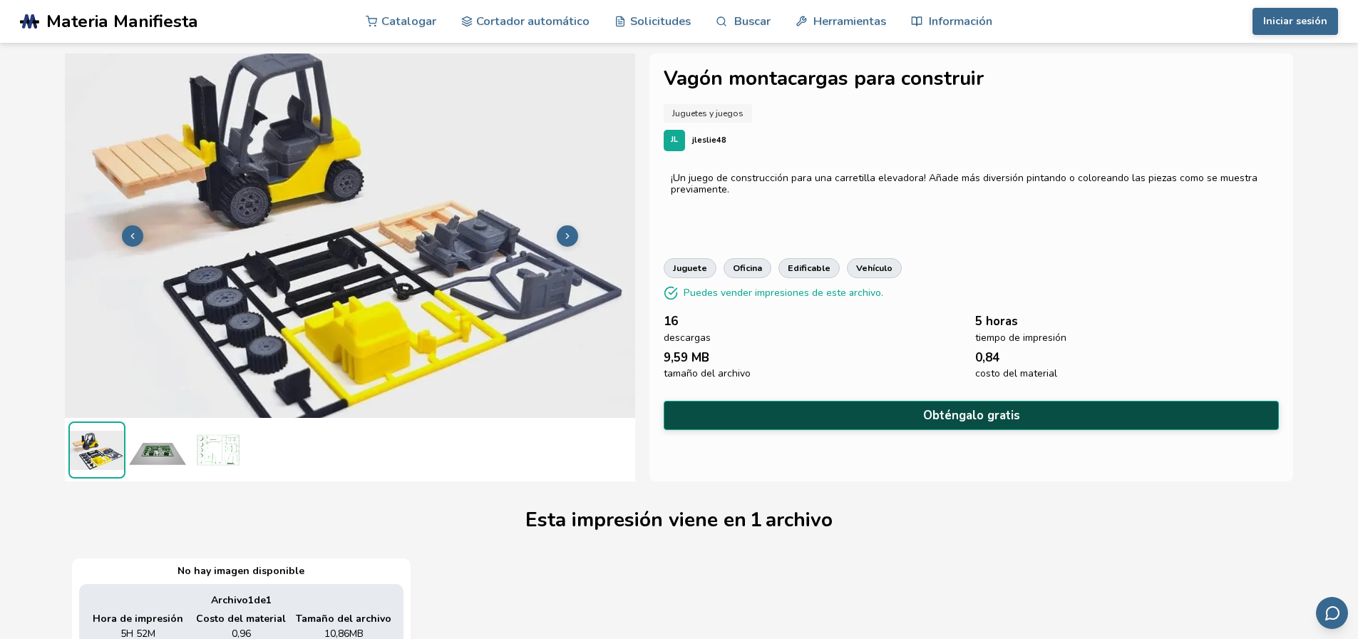
click at [809, 406] on button "Obténgalo gratis" at bounding box center [972, 415] width 616 height 29
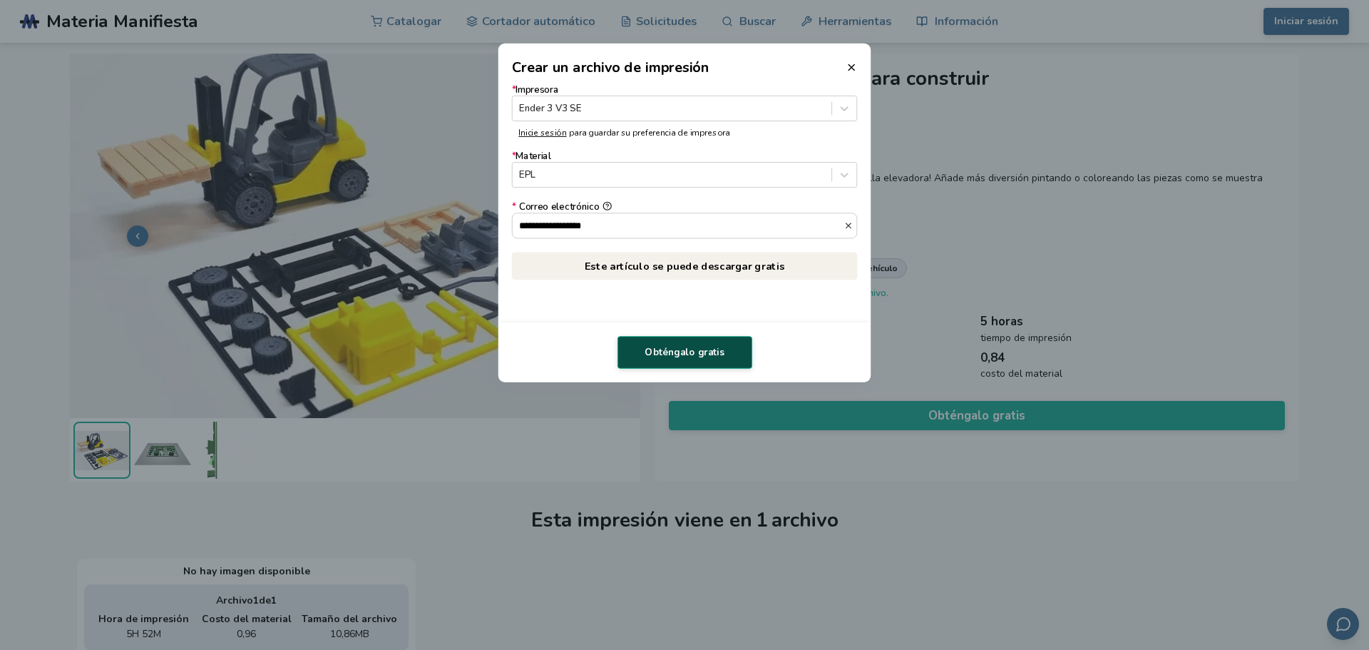
click at [693, 353] on font "Obténgalo gratis" at bounding box center [684, 351] width 79 height 13
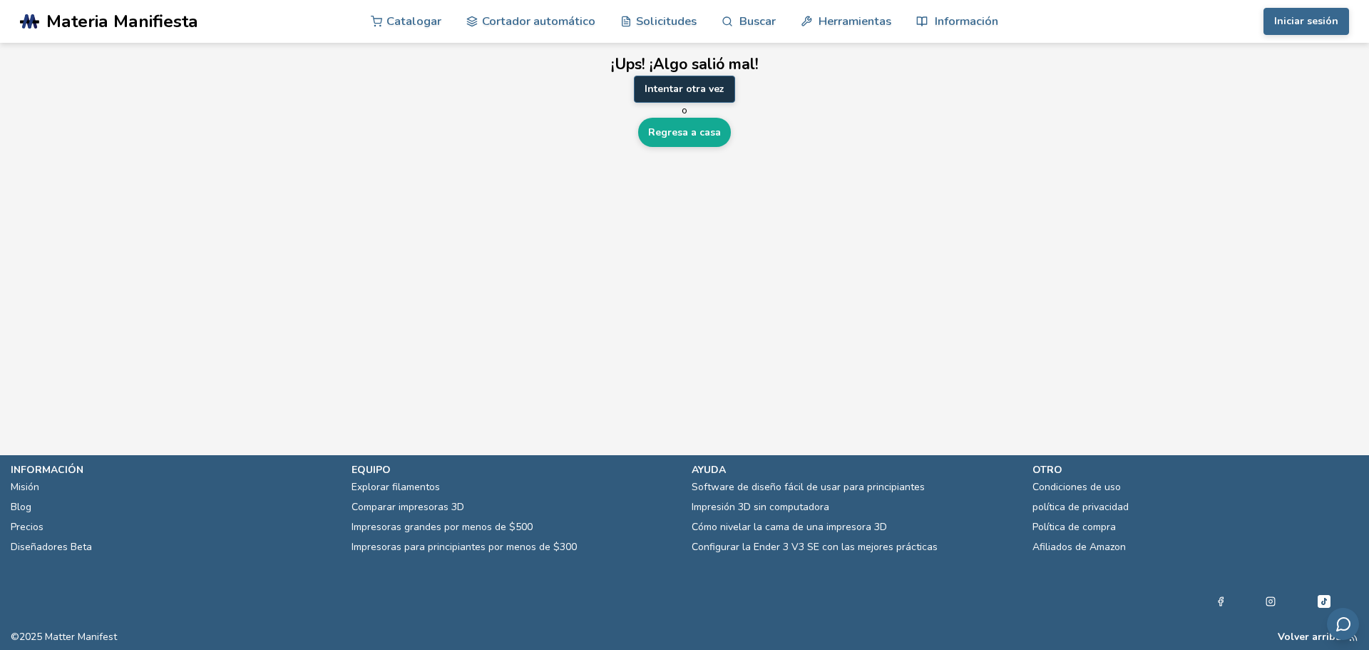
click at [696, 86] on font "Intentar otra vez" at bounding box center [685, 89] width 80 height 14
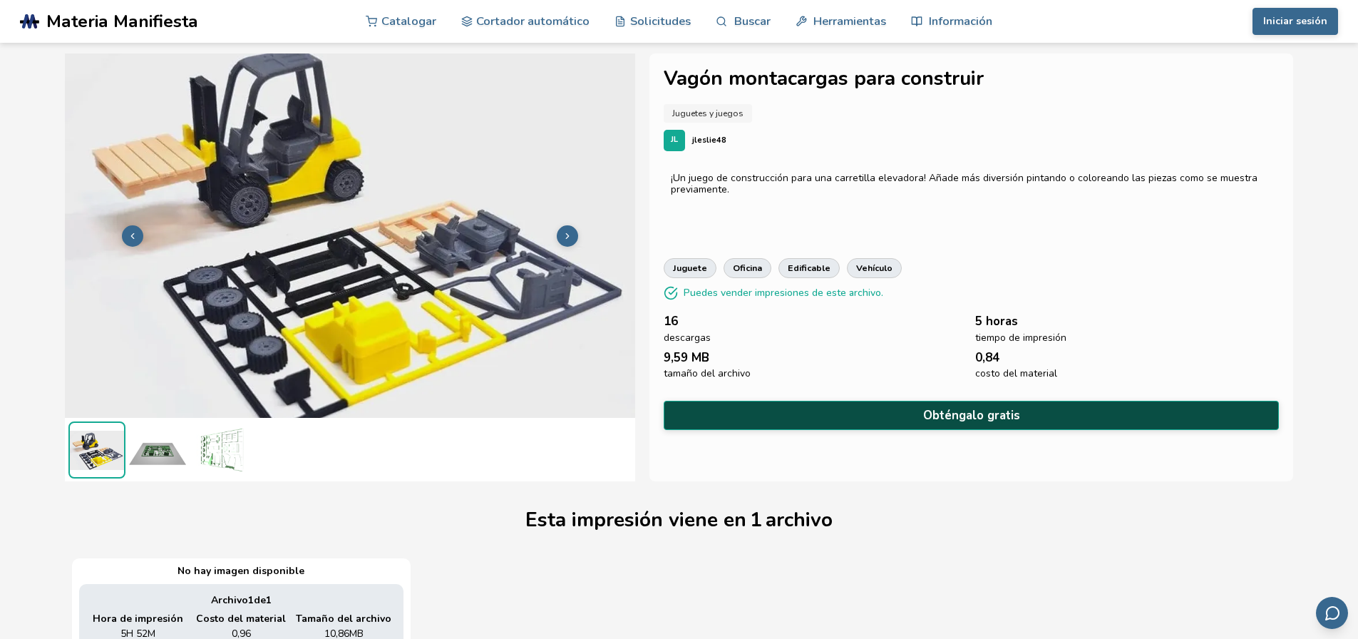
click at [932, 416] on font "Obténgalo gratis" at bounding box center [971, 415] width 97 height 16
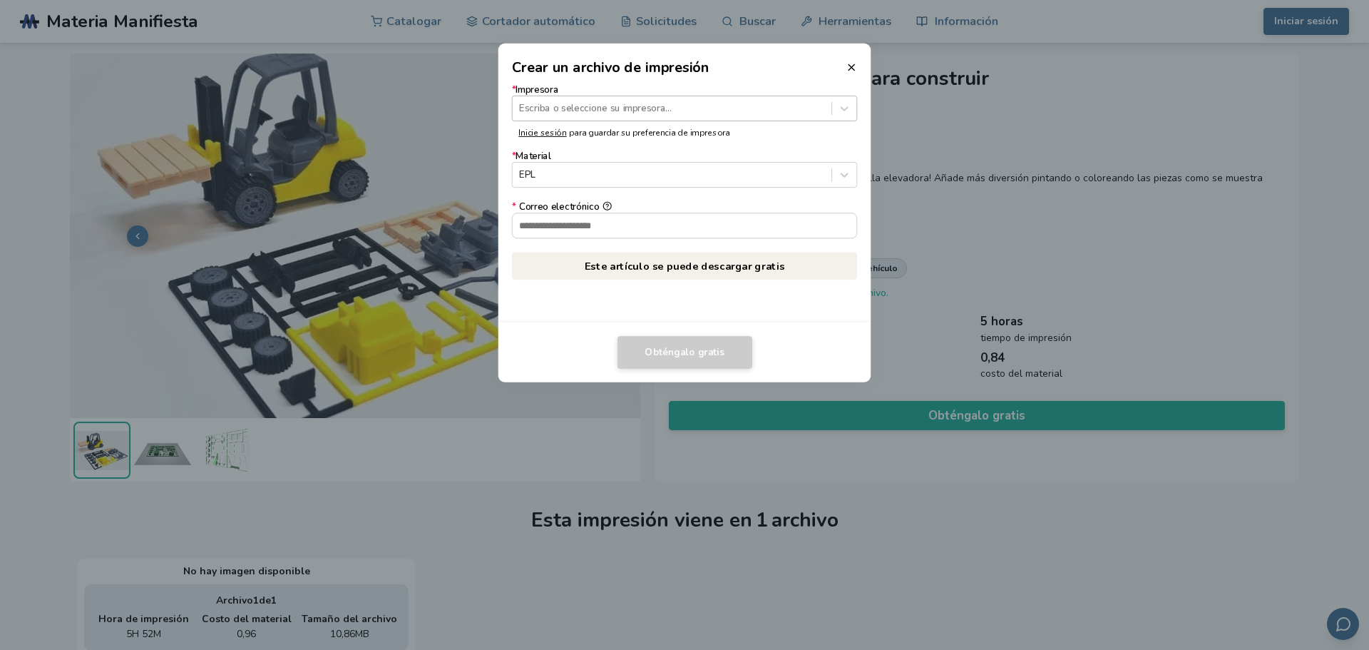
click at [595, 108] on div at bounding box center [671, 108] width 305 height 14
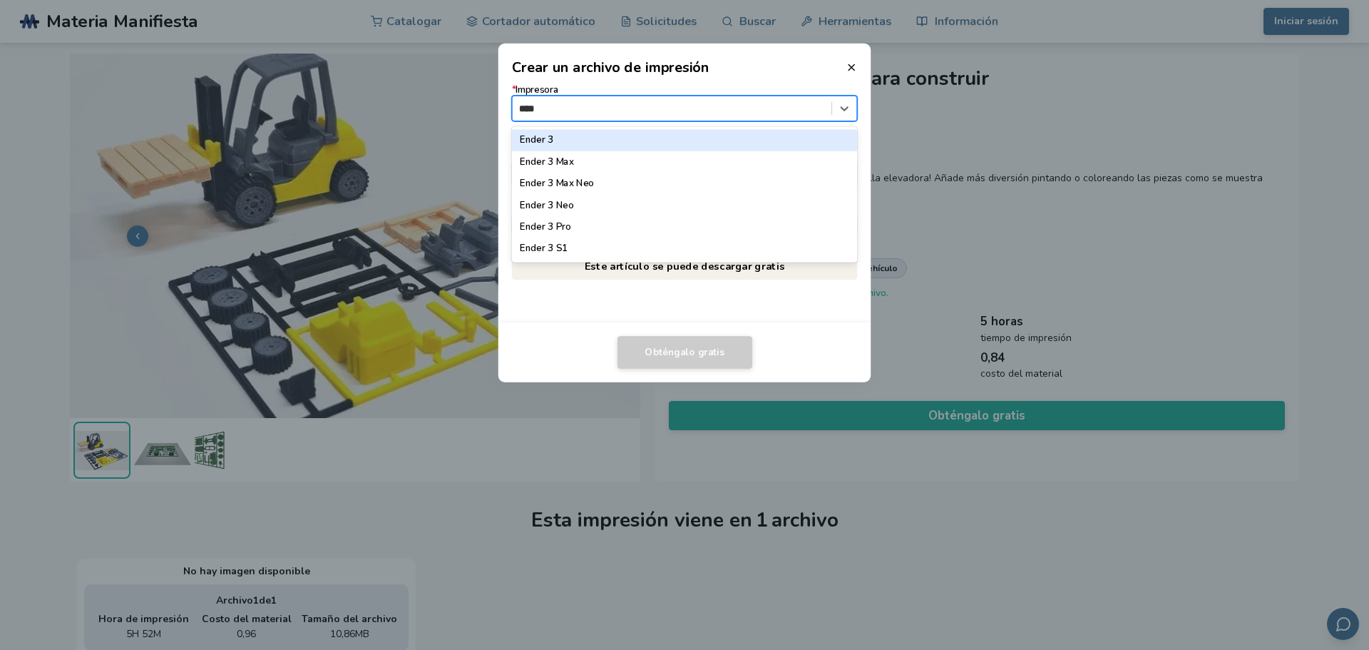
type input "*****"
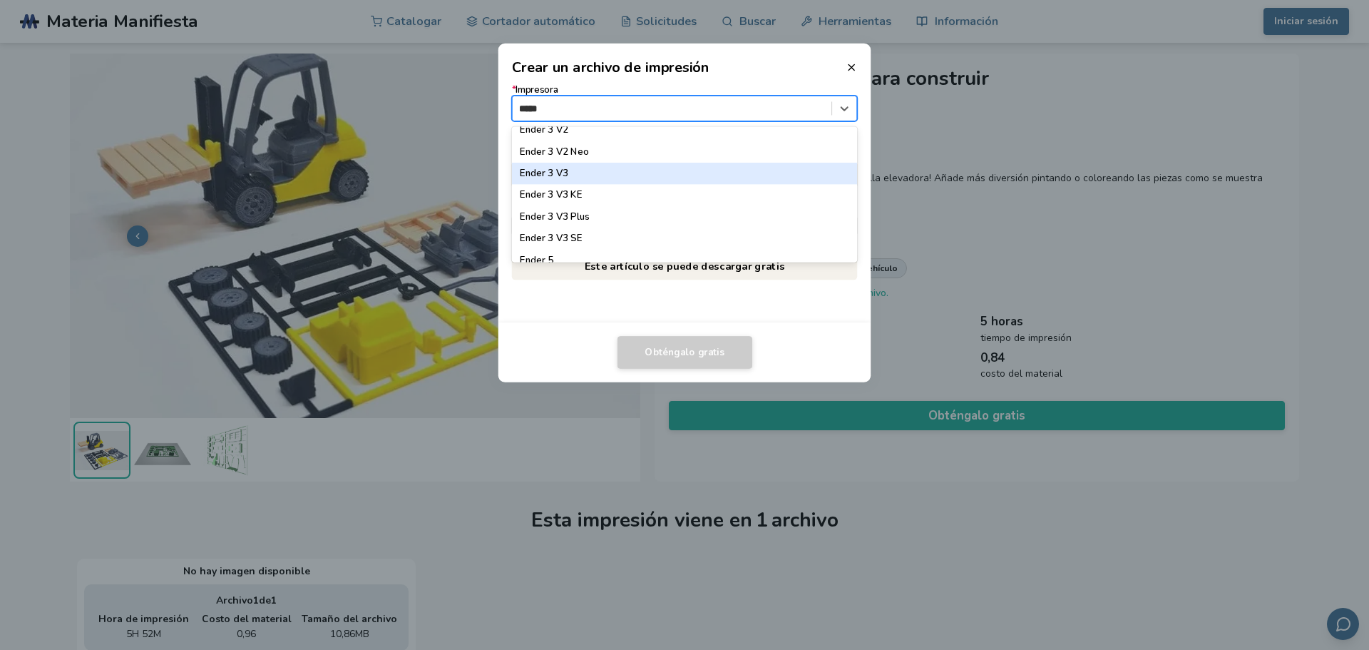
scroll to position [275, 0]
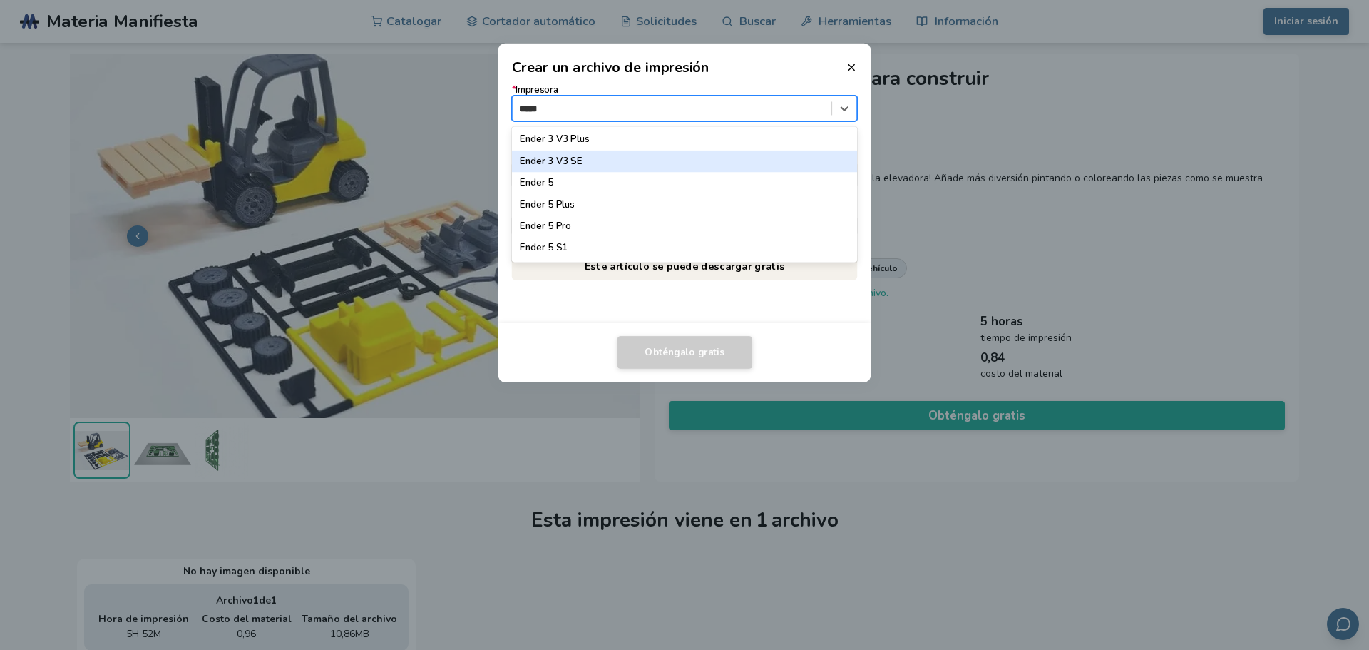
click at [595, 161] on div "Ender 3 V3 SE" at bounding box center [685, 160] width 346 height 21
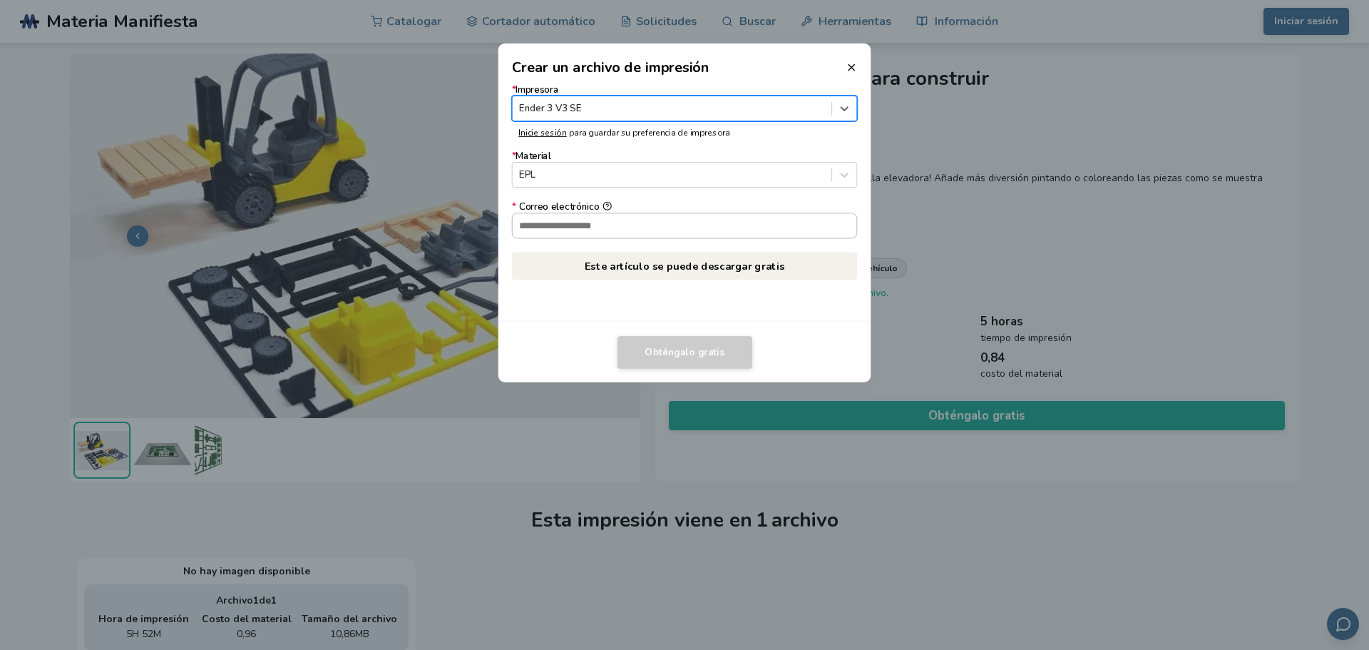
click at [597, 222] on input "* Correo electrónico" at bounding box center [685, 225] width 344 height 24
type input "**********"
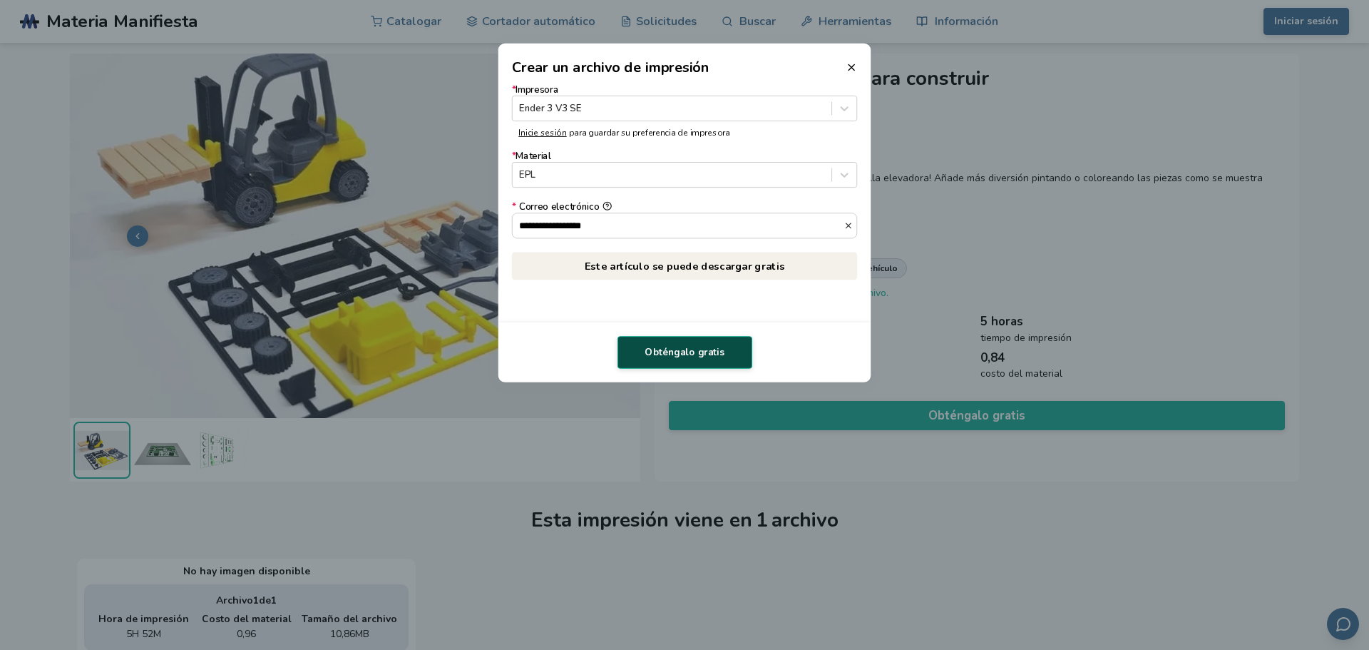
click at [684, 352] on font "Obténgalo gratis" at bounding box center [684, 351] width 79 height 13
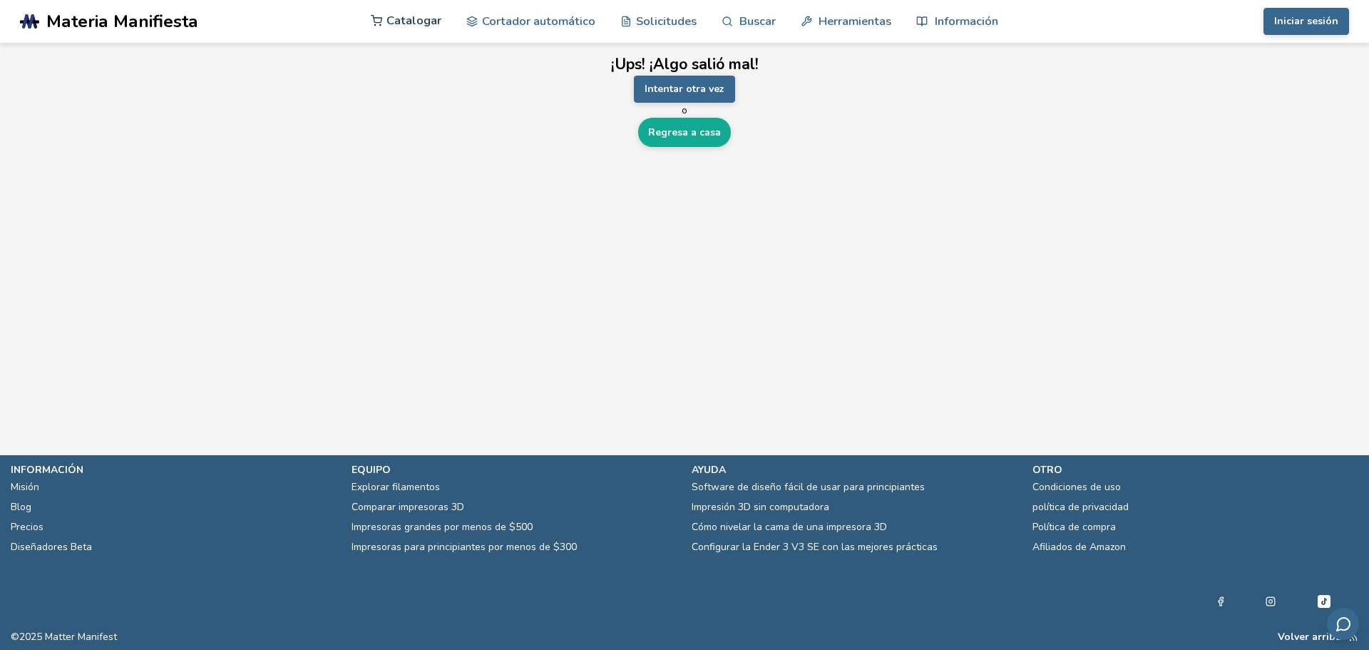
click at [406, 23] on font "Catalogar" at bounding box center [413, 20] width 55 height 16
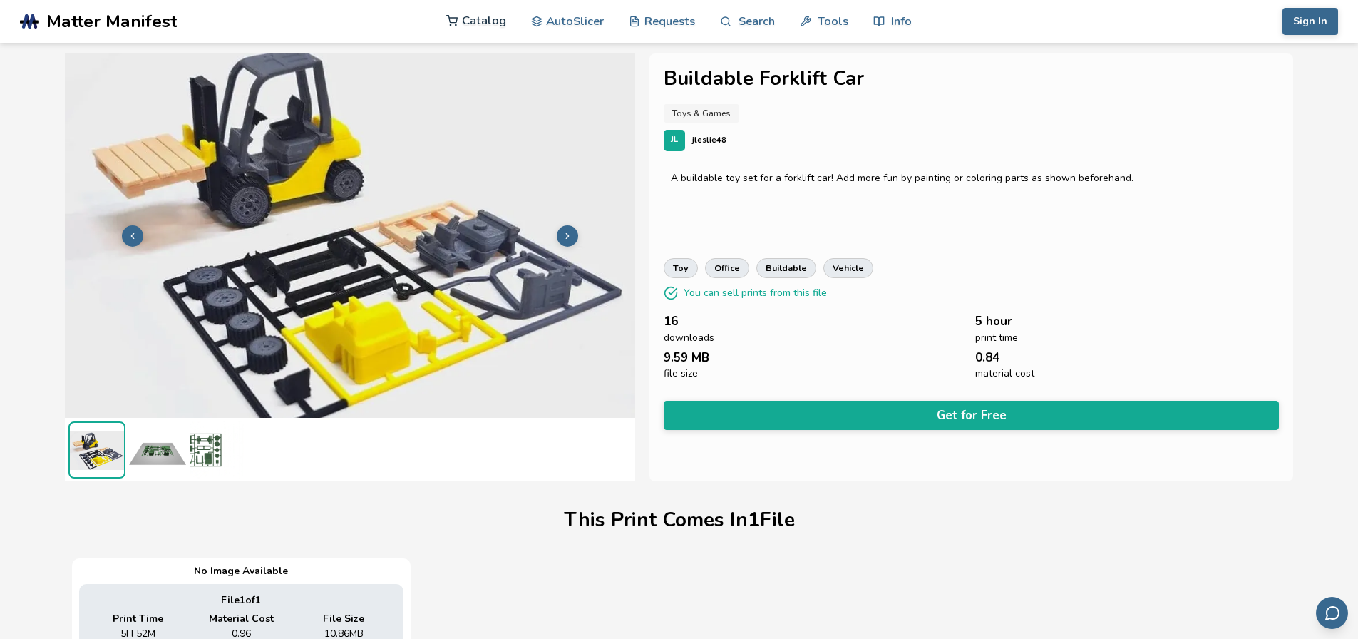
click at [473, 24] on link "Catalog" at bounding box center [476, 20] width 60 height 43
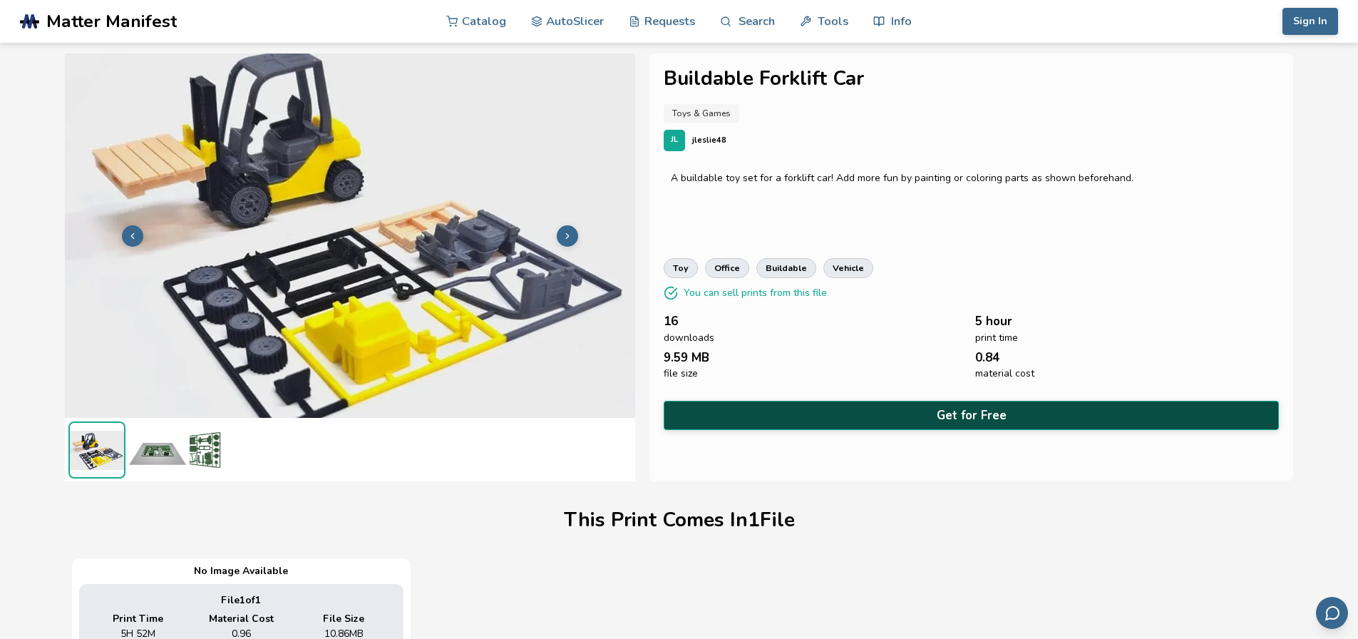
click at [963, 416] on button "Get for Free" at bounding box center [972, 415] width 616 height 29
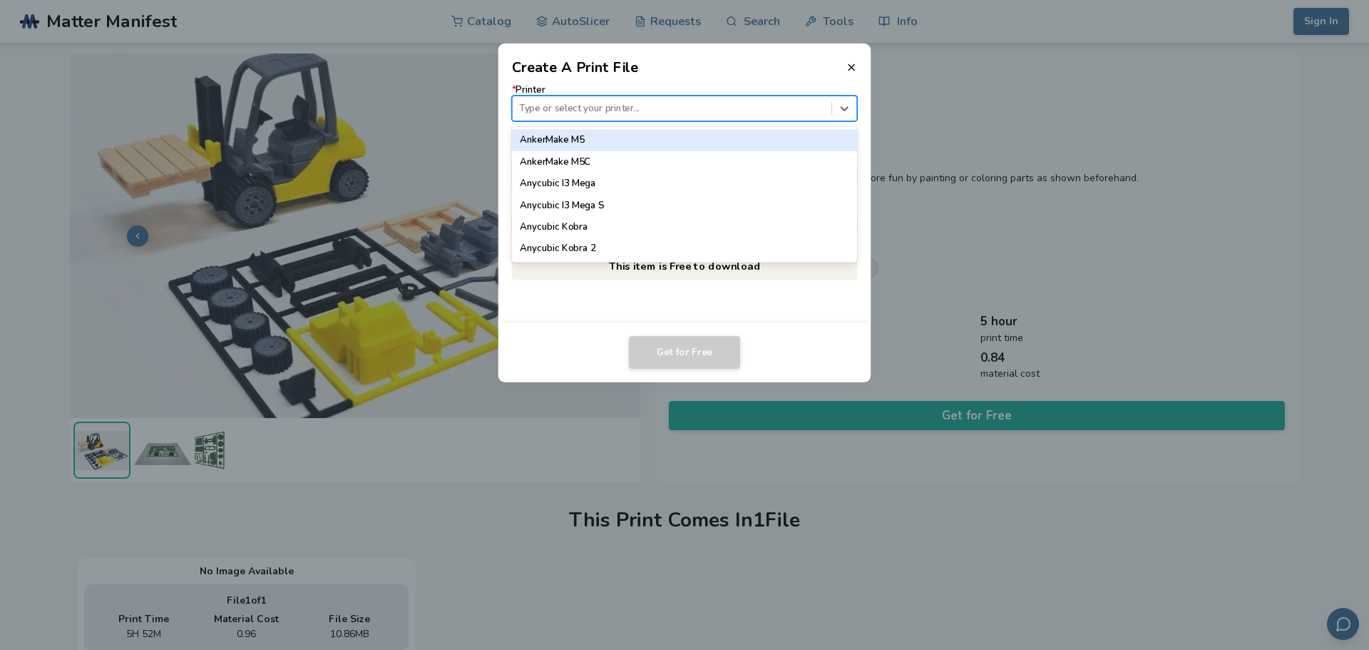
click at [570, 109] on div at bounding box center [671, 108] width 305 height 14
type input "*****"
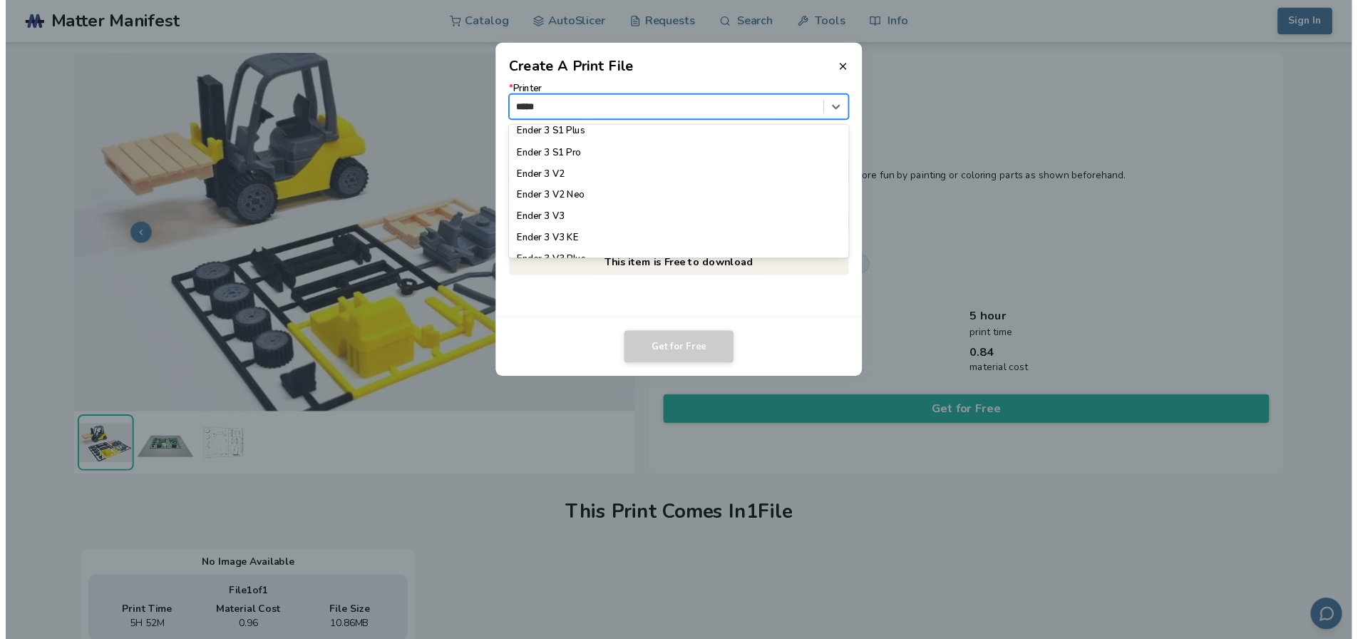
scroll to position [214, 0]
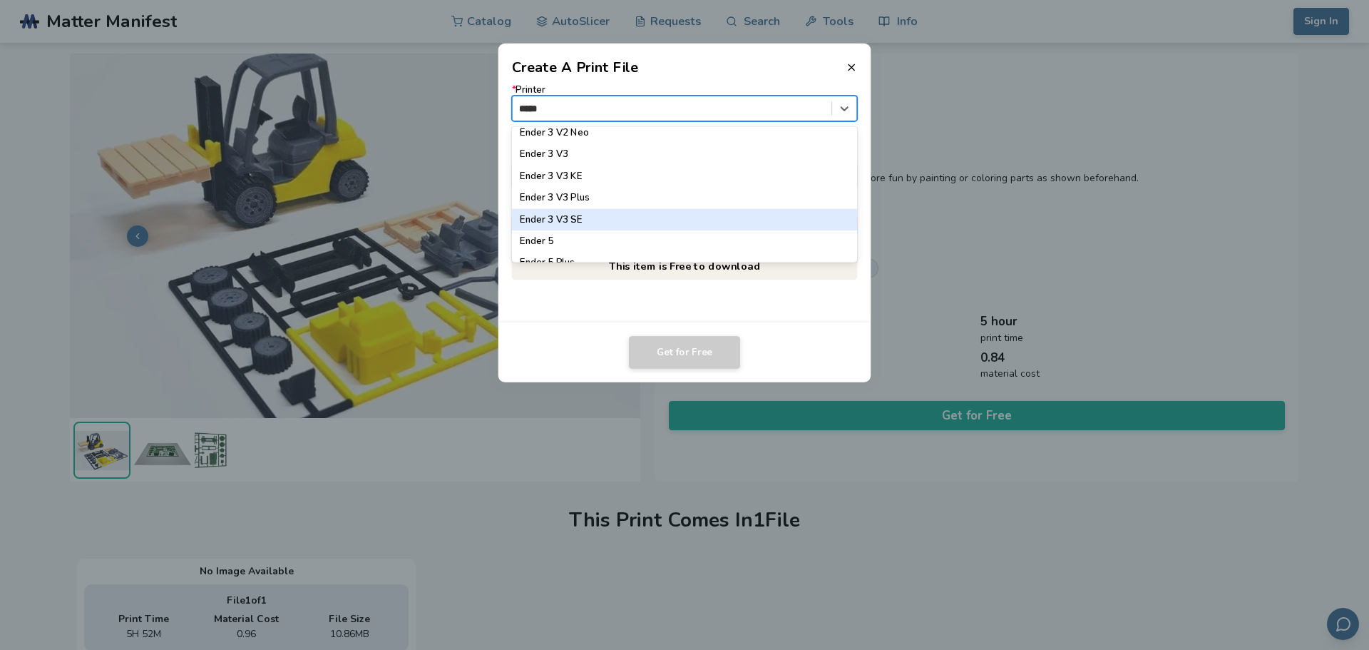
click at [595, 218] on div "Ender 3 V3 SE" at bounding box center [685, 219] width 346 height 21
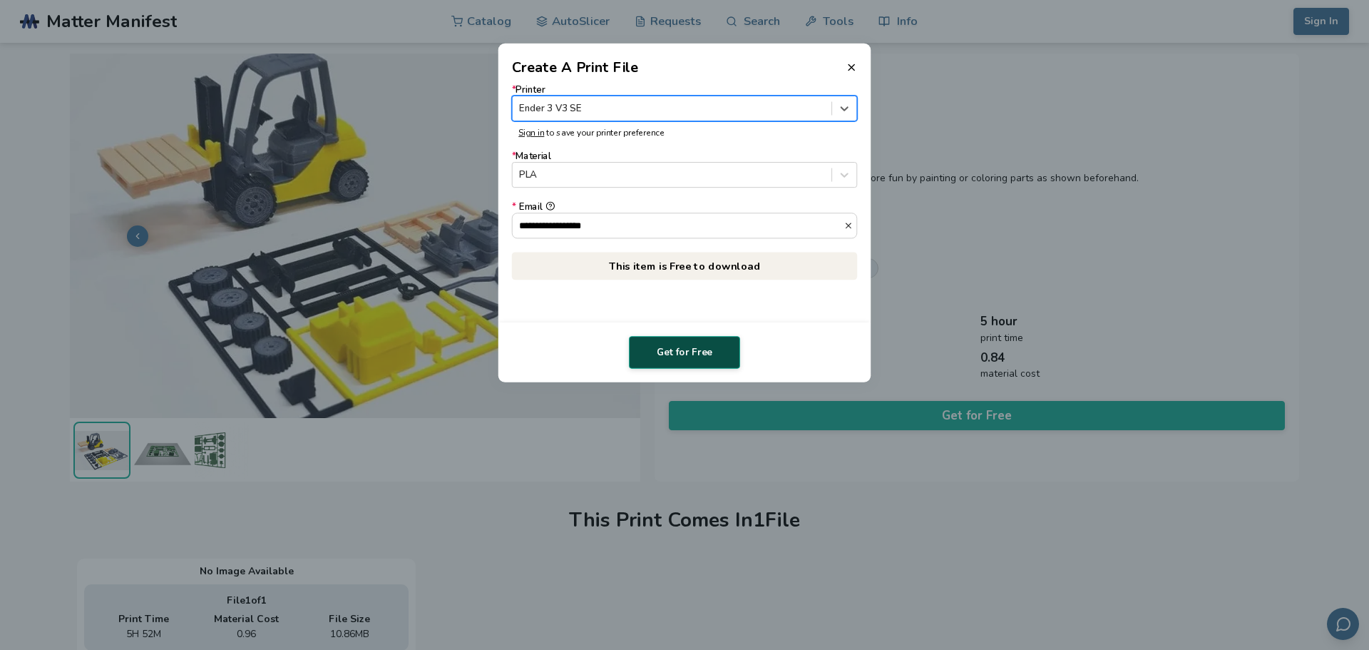
click at [690, 361] on button "Get for Free" at bounding box center [684, 352] width 111 height 33
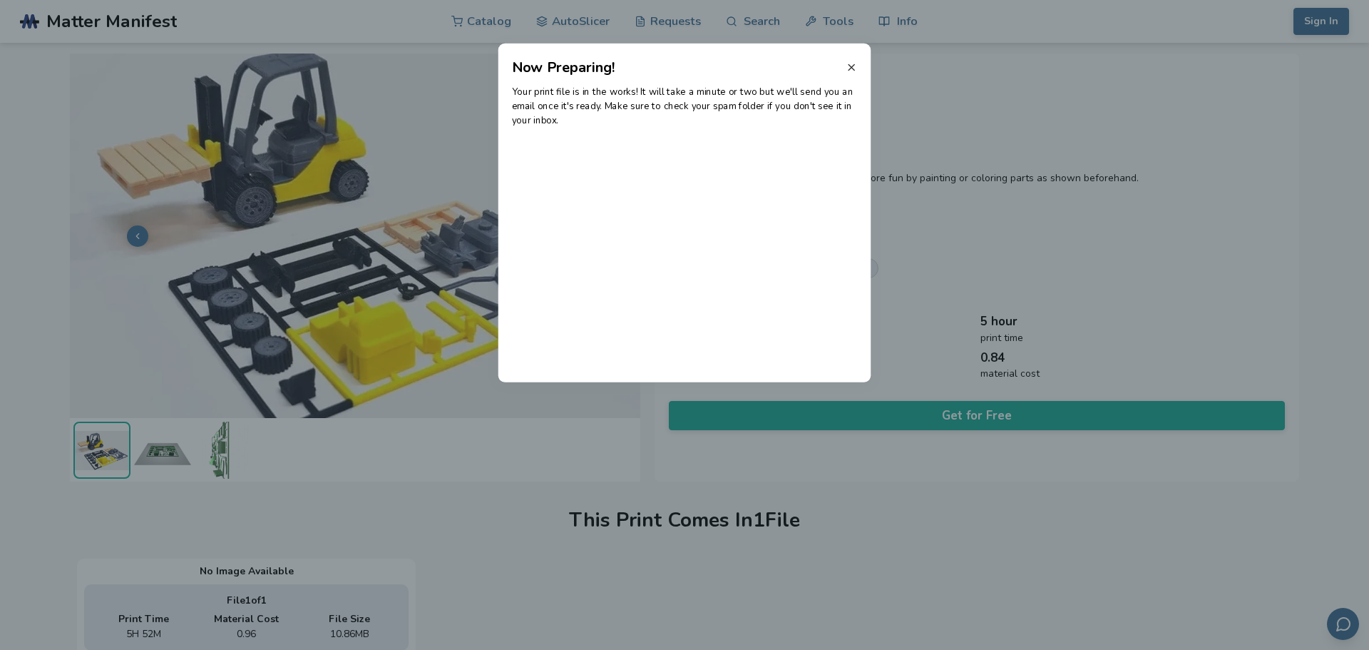
click at [848, 69] on icon at bounding box center [851, 66] width 11 height 11
